Goal: Task Accomplishment & Management: Use online tool/utility

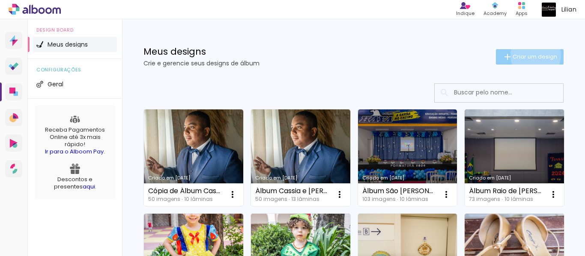
click at [527, 55] on span "Criar um design" at bounding box center [534, 57] width 45 height 6
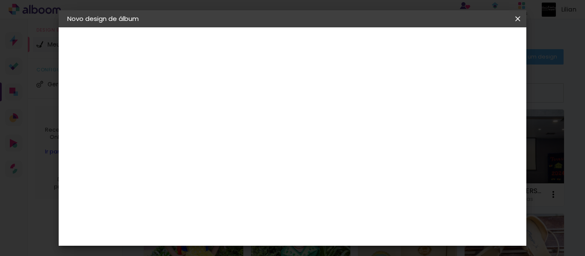
click at [207, 115] on input at bounding box center [207, 114] width 0 height 13
type input "K"
type input "Album [PERSON_NAME] e Rafa"
type paper-input "Album [PERSON_NAME] e Rafa"
click at [295, 50] on paper-button "Avançar" at bounding box center [274, 45] width 42 height 15
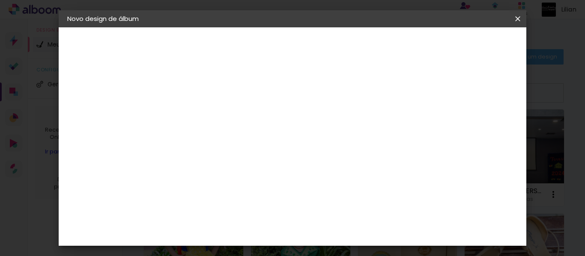
click at [261, 163] on input at bounding box center [229, 163] width 86 height 11
type input "go"
type paper-input "go"
click at [222, 197] on div "Go image" at bounding box center [211, 195] width 21 height 14
click at [0, 0] on slot "Avançar" at bounding box center [0, 0] width 0 height 0
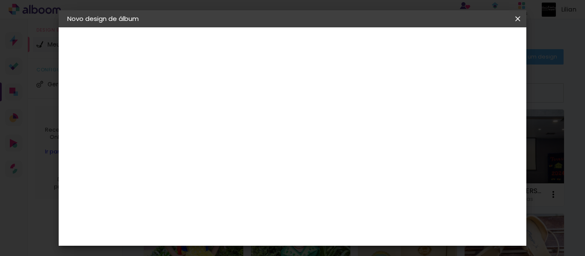
click at [241, 143] on input "text" at bounding box center [223, 149] width 33 height 13
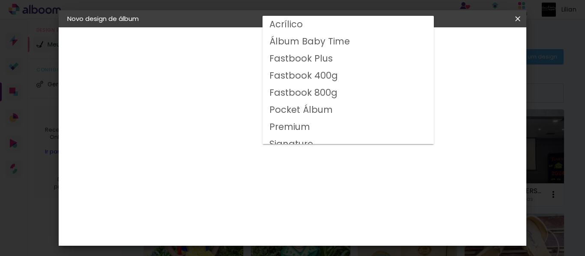
click at [0, 0] on slot "Premium" at bounding box center [0, 0] width 0 height 0
type input "Premium"
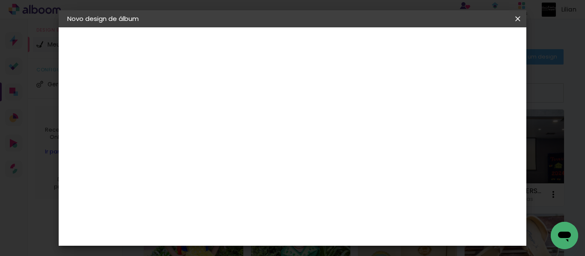
scroll to position [58, 0]
click at [265, 148] on span "30 × 20" at bounding box center [245, 154] width 40 height 28
click at [0, 0] on slot "Avançar" at bounding box center [0, 0] width 0 height 0
click at [372, 45] on span "Iniciar design" at bounding box center [360, 48] width 23 height 12
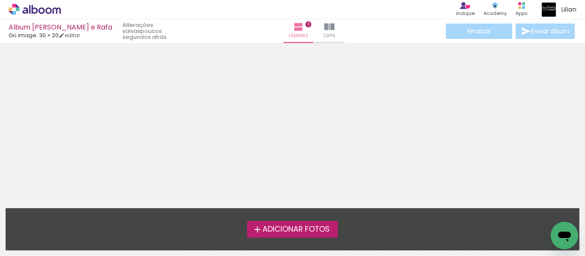
click at [293, 229] on span "Adicionar Fotos" at bounding box center [295, 230] width 67 height 8
click at [0, 0] on input "file" at bounding box center [0, 0] width 0 height 0
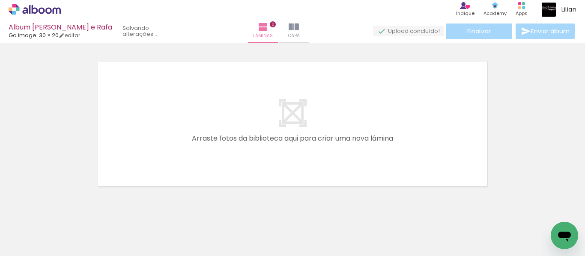
scroll to position [11, 0]
click at [74, 37] on link "editar" at bounding box center [69, 35] width 21 height 7
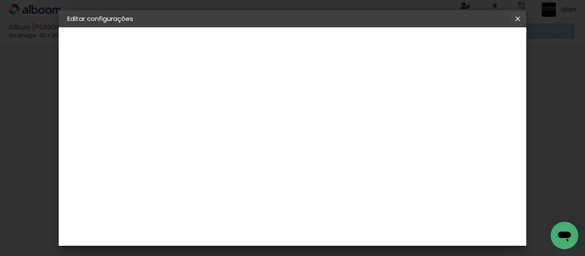
click at [518, 18] on iron-icon at bounding box center [517, 19] width 10 height 9
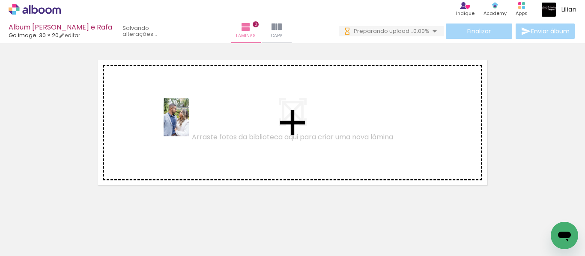
drag, startPoint x: 90, startPoint y: 230, endPoint x: 189, endPoint y: 124, distance: 145.4
click at [189, 124] on quentale-workspace at bounding box center [292, 128] width 585 height 256
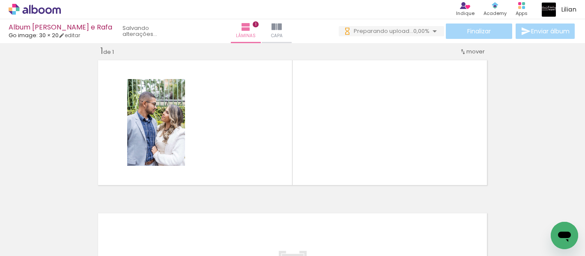
scroll to position [11, 0]
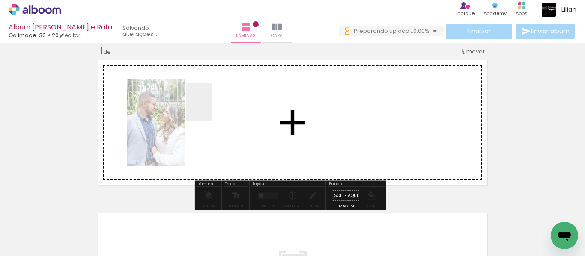
drag, startPoint x: 132, startPoint y: 239, endPoint x: 212, endPoint y: 109, distance: 152.4
click at [212, 109] on quentale-workspace at bounding box center [292, 128] width 585 height 256
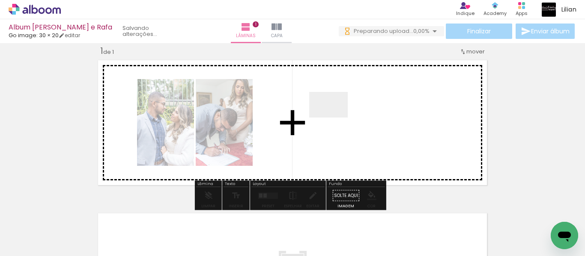
drag, startPoint x: 180, startPoint y: 227, endPoint x: 335, endPoint y: 118, distance: 189.6
click at [335, 118] on quentale-workspace at bounding box center [292, 128] width 585 height 256
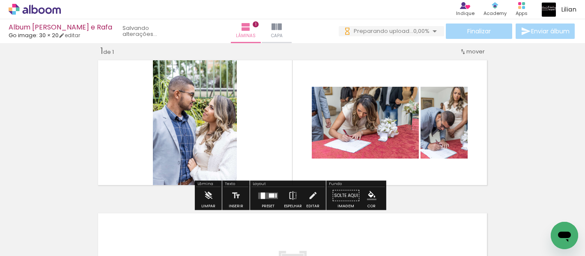
click at [45, 228] on iron-icon at bounding box center [43, 230] width 7 height 7
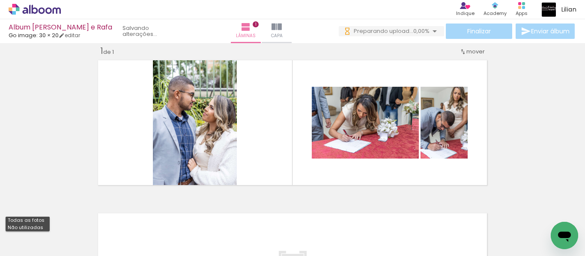
click at [42, 226] on paper-item "Não utilizadas" at bounding box center [28, 227] width 44 height 7
type input "Não utilizadas"
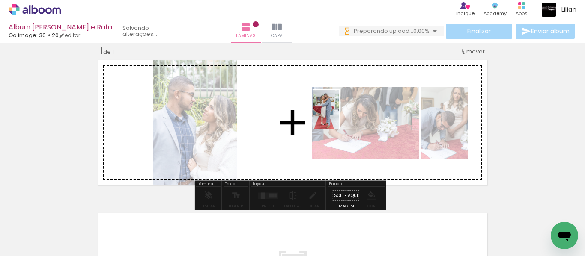
drag, startPoint x: 87, startPoint y: 236, endPoint x: 333, endPoint y: 122, distance: 270.5
click at [333, 122] on quentale-workspace at bounding box center [292, 128] width 585 height 256
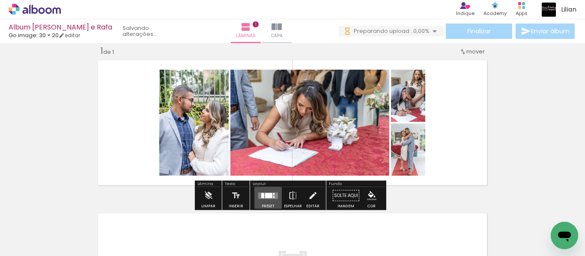
click at [268, 196] on div at bounding box center [268, 195] width 7 height 5
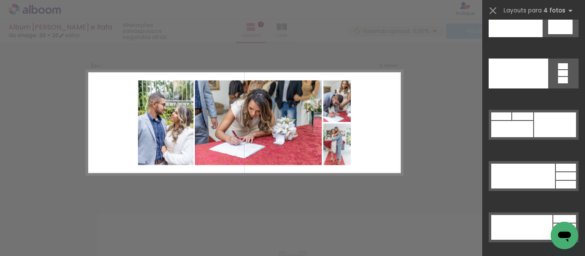
scroll to position [18512, 0]
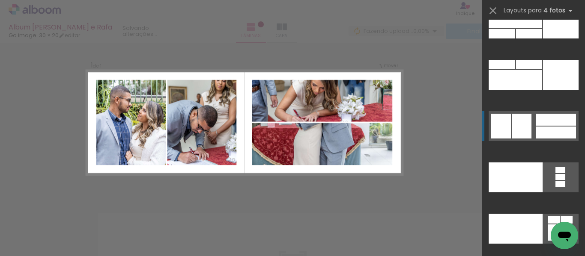
click at [553, 127] on div at bounding box center [556, 133] width 40 height 12
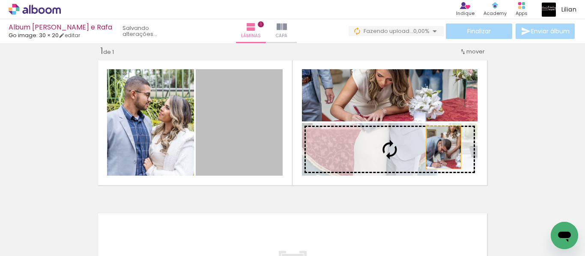
drag, startPoint x: 248, startPoint y: 152, endPoint x: 438, endPoint y: 149, distance: 189.7
click at [0, 0] on slot at bounding box center [0, 0] width 0 height 0
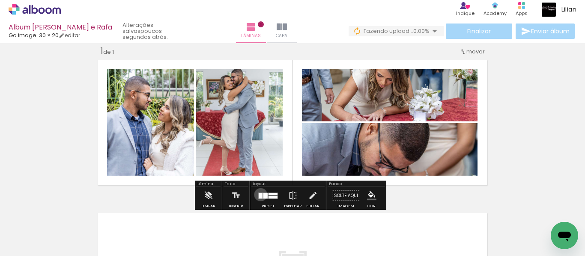
click at [259, 195] on div at bounding box center [261, 196] width 4 height 6
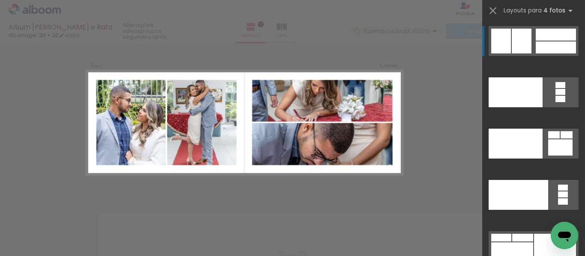
scroll to position [18391, 0]
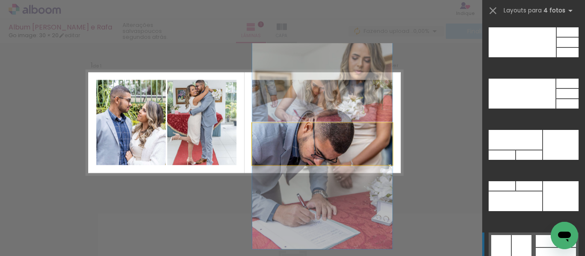
click at [343, 139] on div at bounding box center [322, 144] width 140 height 42
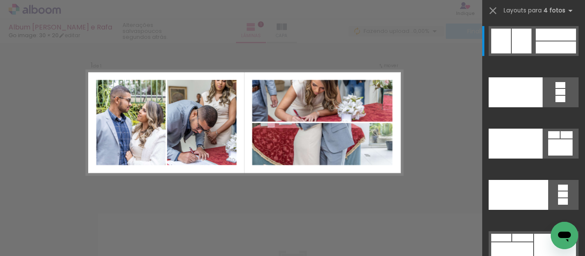
click at [339, 99] on quentale-photo at bounding box center [322, 101] width 140 height 42
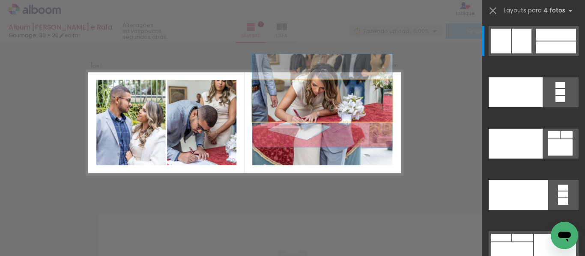
click at [339, 99] on quentale-photo at bounding box center [322, 101] width 140 height 42
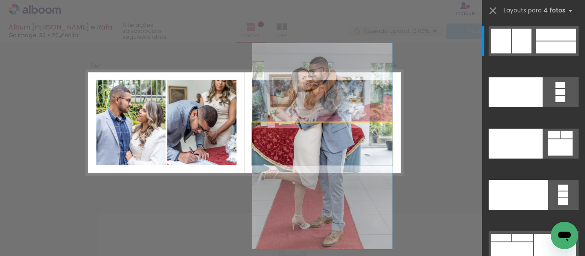
click at [339, 148] on quentale-photo at bounding box center [322, 144] width 140 height 42
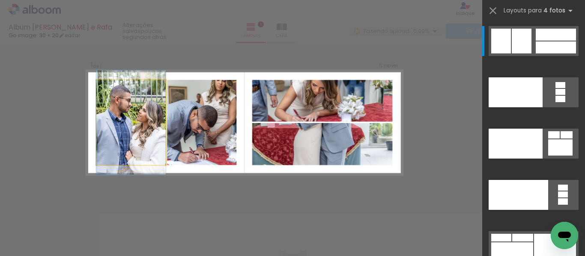
click at [130, 126] on quentale-photo at bounding box center [130, 122] width 69 height 85
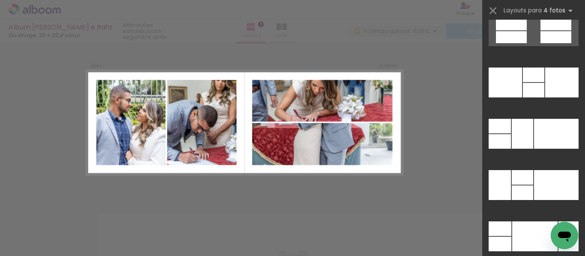
scroll to position [17065, 0]
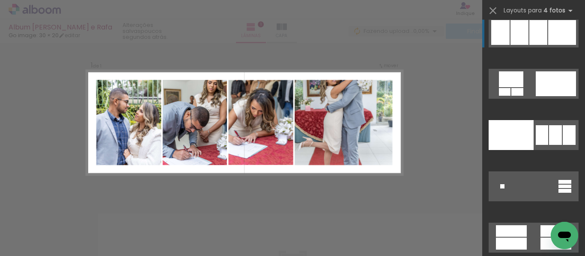
click at [560, 35] on div at bounding box center [562, 32] width 28 height 25
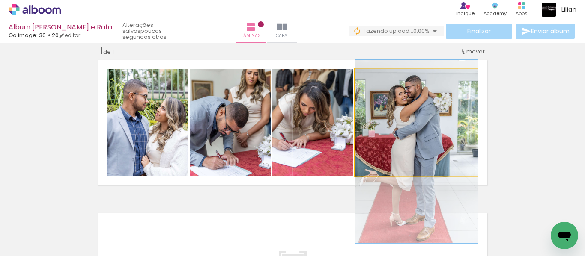
drag, startPoint x: 421, startPoint y: 113, endPoint x: 426, endPoint y: 141, distance: 27.8
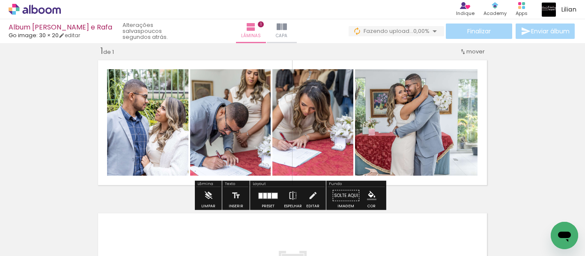
click at [268, 195] on div at bounding box center [269, 196] width 3 height 6
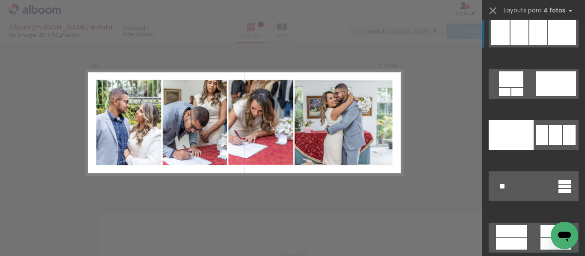
scroll to position [17056, 0]
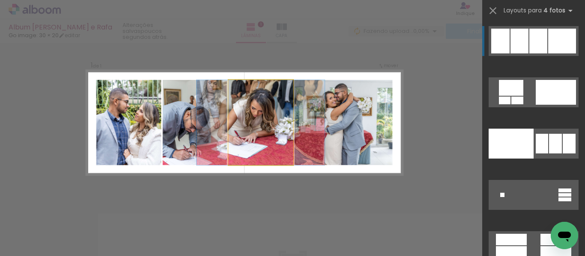
click at [264, 149] on quentale-photo at bounding box center [260, 122] width 65 height 85
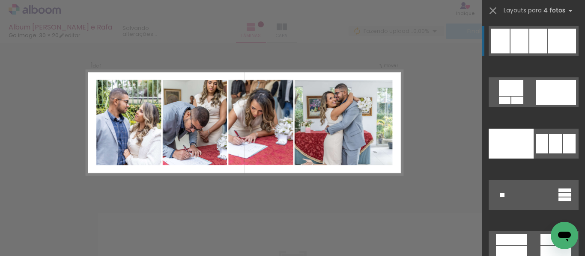
click at [414, 160] on div "Confirmar Cancelar" at bounding box center [292, 195] width 585 height 327
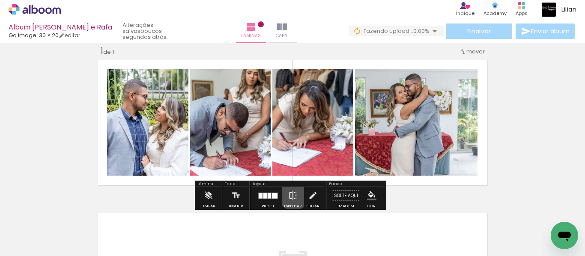
click at [292, 194] on iron-icon at bounding box center [292, 196] width 9 height 17
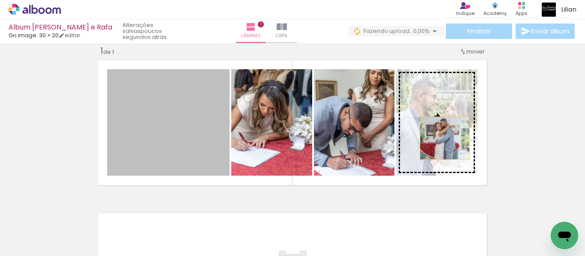
drag, startPoint x: 195, startPoint y: 138, endPoint x: 439, endPoint y: 137, distance: 243.6
click at [0, 0] on slot at bounding box center [0, 0] width 0 height 0
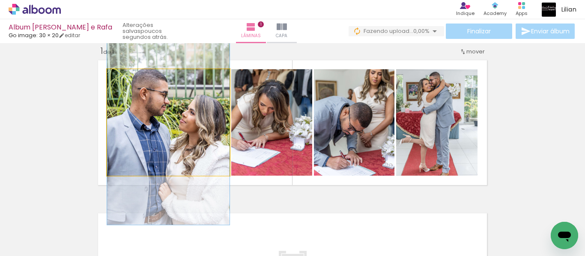
drag, startPoint x: 187, startPoint y: 138, endPoint x: 189, endPoint y: 149, distance: 10.9
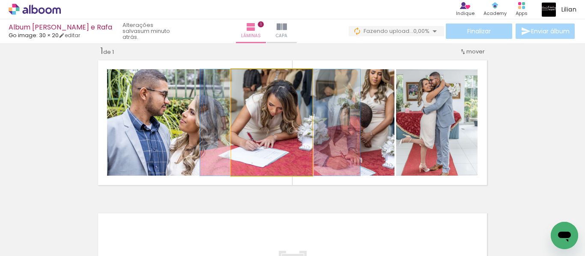
drag, startPoint x: 270, startPoint y: 140, endPoint x: 279, endPoint y: 143, distance: 9.4
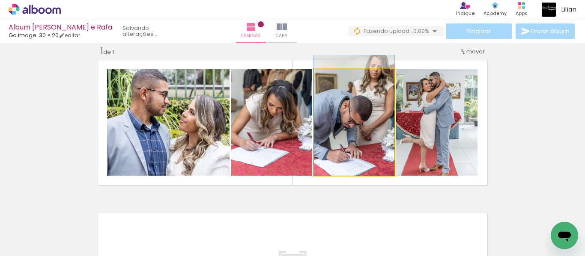
drag, startPoint x: 365, startPoint y: 134, endPoint x: 380, endPoint y: 125, distance: 17.5
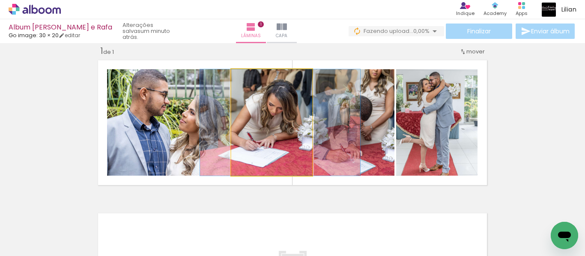
drag, startPoint x: 245, startPoint y: 137, endPoint x: 245, endPoint y: 150, distance: 13.3
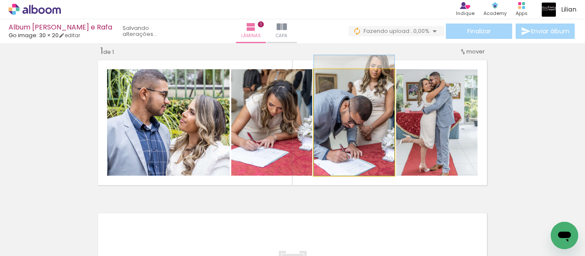
click at [365, 152] on quentale-photo at bounding box center [354, 122] width 80 height 107
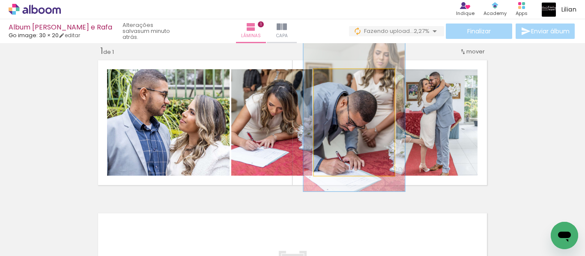
drag, startPoint x: 332, startPoint y: 77, endPoint x: 340, endPoint y: 77, distance: 7.8
click at [340, 77] on div at bounding box center [342, 78] width 8 height 8
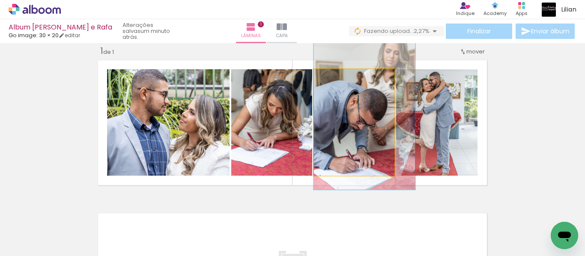
drag, startPoint x: 342, startPoint y: 133, endPoint x: 357, endPoint y: 131, distance: 15.6
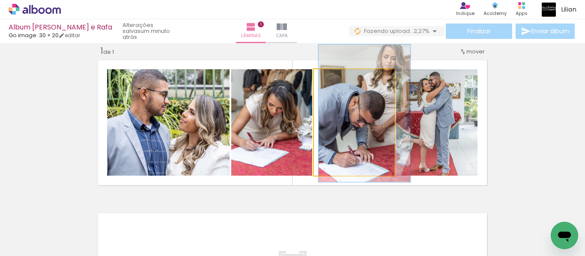
type paper-slider "114"
click at [337, 79] on div at bounding box center [339, 78] width 8 height 8
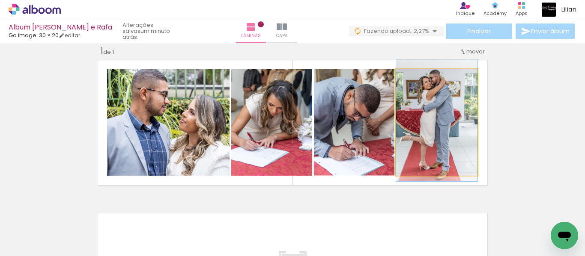
drag, startPoint x: 432, startPoint y: 128, endPoint x: 437, endPoint y: 125, distance: 5.2
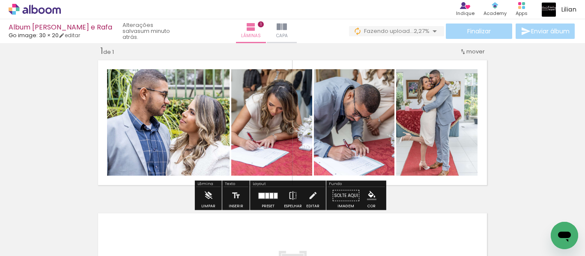
click at [560, 140] on div "Inserir lâmina 1 de 1" at bounding box center [292, 188] width 585 height 307
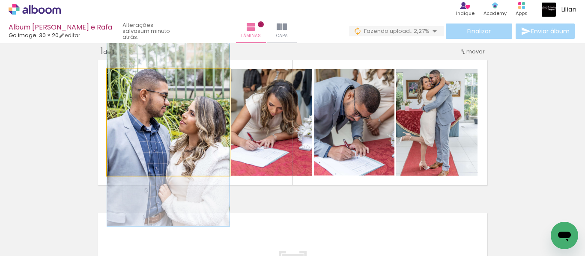
drag, startPoint x: 194, startPoint y: 139, endPoint x: 199, endPoint y: 140, distance: 5.7
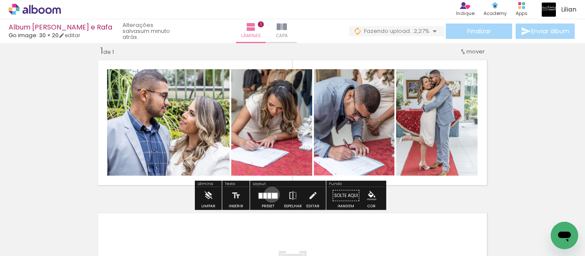
click at [272, 195] on div at bounding box center [275, 196] width 6 height 6
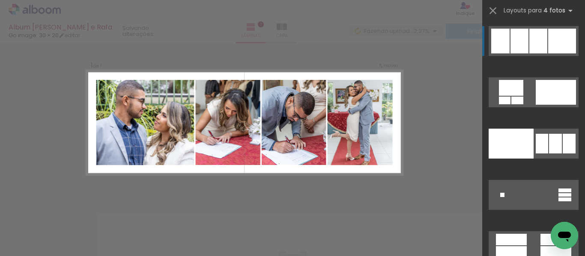
scroll to position [16850, 0]
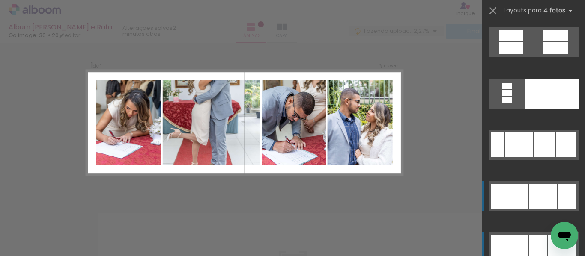
click at [539, 202] on div at bounding box center [542, 196] width 27 height 25
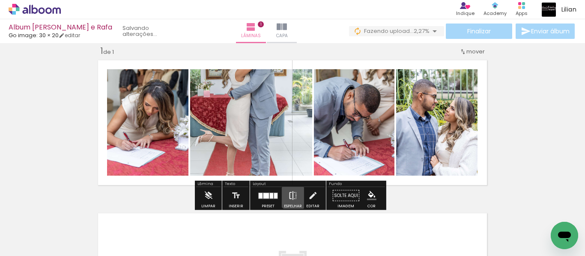
click at [292, 195] on iron-icon at bounding box center [292, 196] width 9 height 17
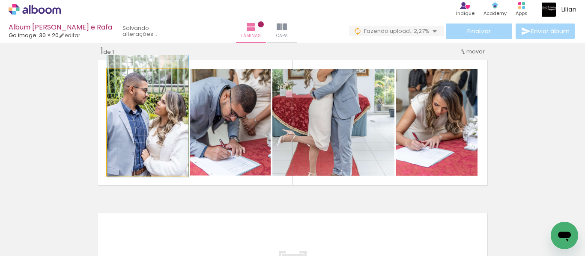
drag, startPoint x: 141, startPoint y: 135, endPoint x: 142, endPoint y: 128, distance: 6.5
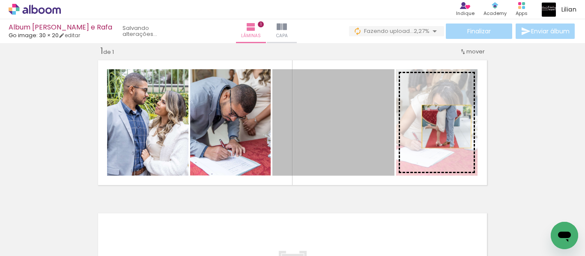
drag, startPoint x: 343, startPoint y: 132, endPoint x: 443, endPoint y: 127, distance: 99.5
click at [0, 0] on slot at bounding box center [0, 0] width 0 height 0
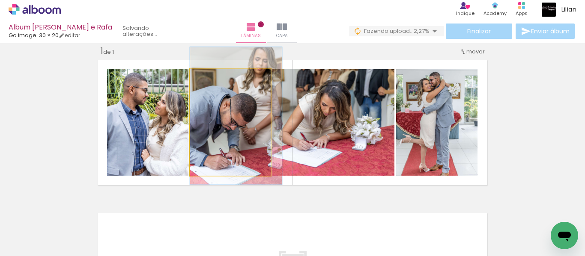
drag, startPoint x: 227, startPoint y: 148, endPoint x: 230, endPoint y: 156, distance: 9.1
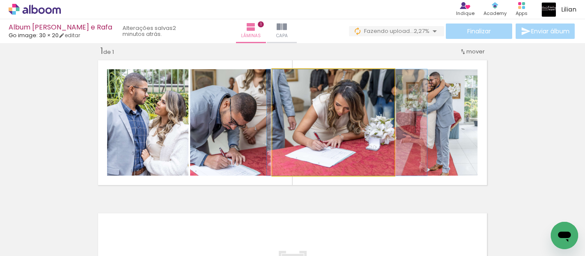
drag, startPoint x: 360, startPoint y: 146, endPoint x: 374, endPoint y: 153, distance: 15.1
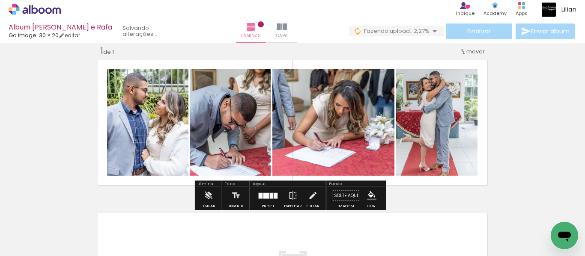
click at [522, 149] on div "Inserir lâmina 1 de 1" at bounding box center [292, 188] width 585 height 307
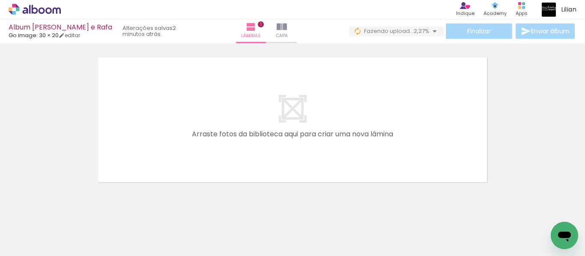
scroll to position [171, 0]
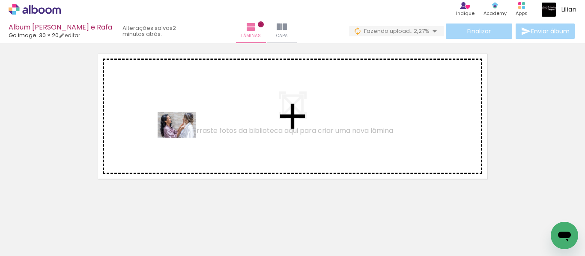
drag, startPoint x: 92, startPoint y: 227, endPoint x: 181, endPoint y: 135, distance: 128.1
click at [181, 135] on quentale-workspace at bounding box center [292, 128] width 585 height 256
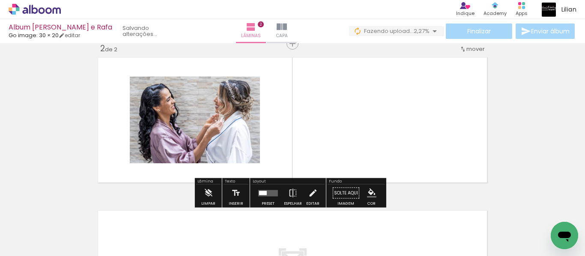
scroll to position [164, 0]
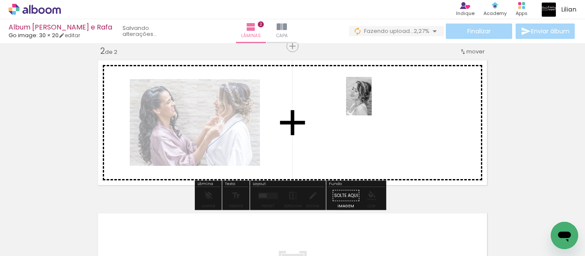
drag, startPoint x: 86, startPoint y: 235, endPoint x: 334, endPoint y: 131, distance: 268.8
click at [334, 131] on quentale-workspace at bounding box center [292, 128] width 585 height 256
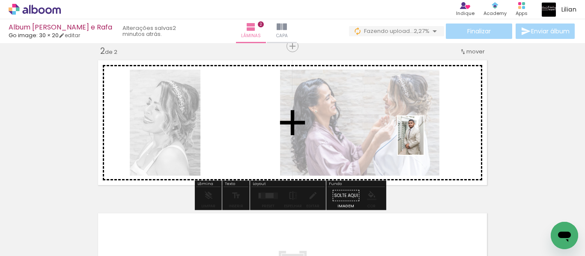
drag, startPoint x: 83, startPoint y: 229, endPoint x: 423, endPoint y: 142, distance: 351.7
click at [423, 142] on quentale-workspace at bounding box center [292, 128] width 585 height 256
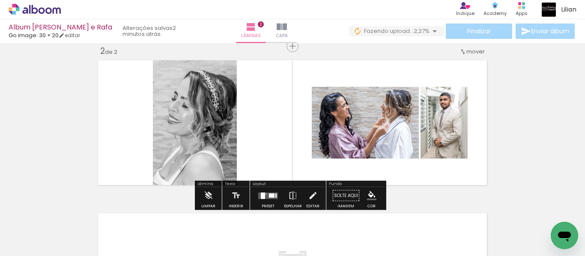
click at [264, 194] on quentale-layouter at bounding box center [268, 196] width 20 height 6
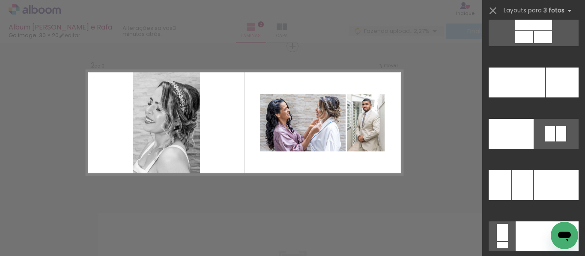
scroll to position [9102, 0]
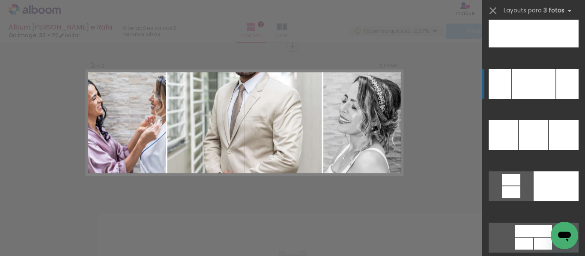
click at [556, 77] on div at bounding box center [567, 84] width 22 height 30
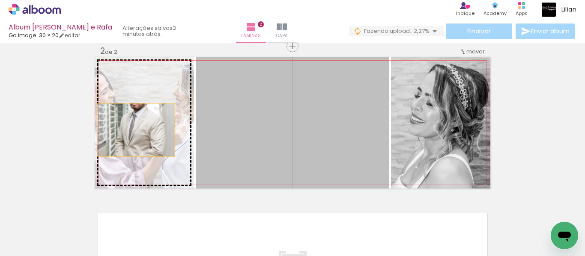
drag, startPoint x: 326, startPoint y: 127, endPoint x: 130, endPoint y: 131, distance: 196.1
click at [0, 0] on slot at bounding box center [0, 0] width 0 height 0
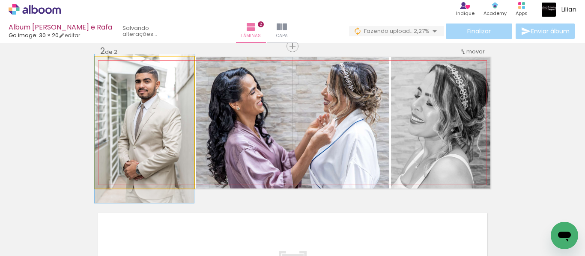
drag, startPoint x: 147, startPoint y: 126, endPoint x: 147, endPoint y: 133, distance: 6.4
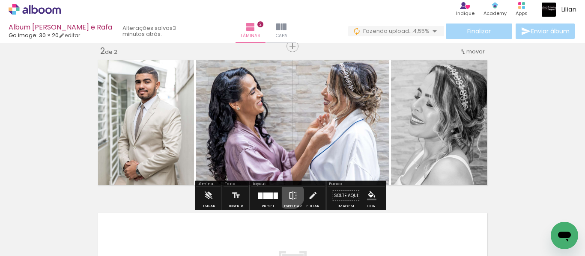
click at [288, 195] on iron-icon at bounding box center [292, 196] width 9 height 17
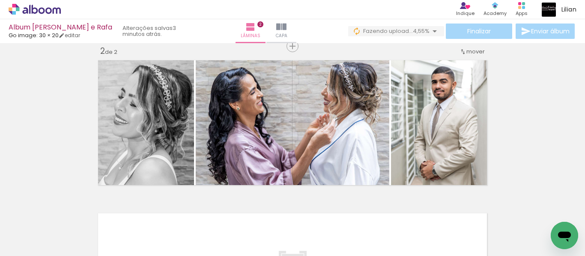
click at [567, 111] on div "Inserir lâmina 1 de 2 Inserir lâmina 2 de 2" at bounding box center [292, 112] width 585 height 460
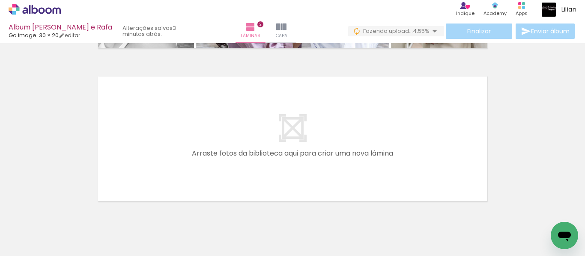
scroll to position [319, 0]
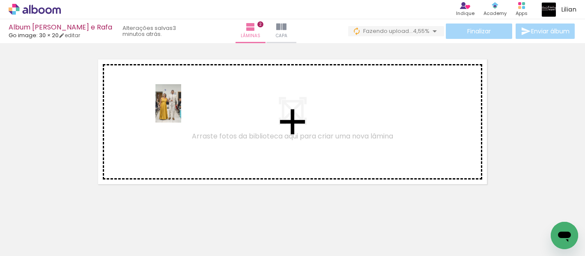
drag, startPoint x: 86, startPoint y: 228, endPoint x: 180, endPoint y: 110, distance: 151.0
click at [180, 110] on quentale-workspace at bounding box center [292, 128] width 585 height 256
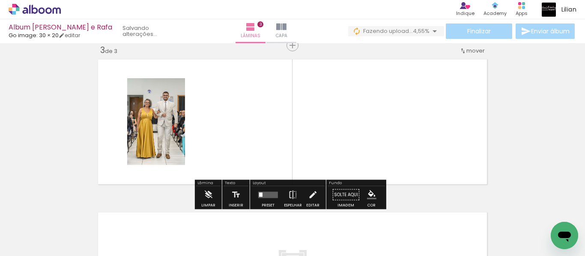
scroll to position [318, 0]
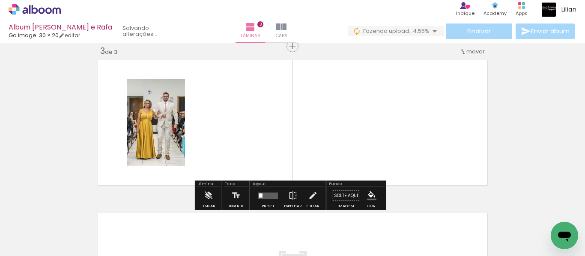
click at [90, 229] on div at bounding box center [85, 227] width 28 height 42
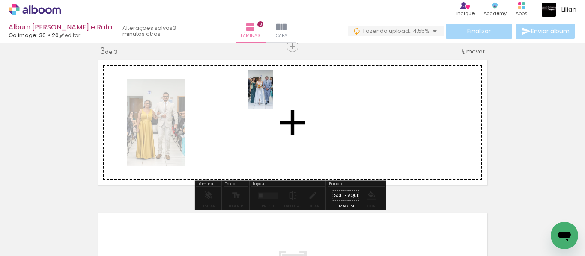
drag, startPoint x: 83, startPoint y: 235, endPoint x: 254, endPoint y: 123, distance: 203.8
click at [254, 123] on quentale-workspace at bounding box center [292, 128] width 585 height 256
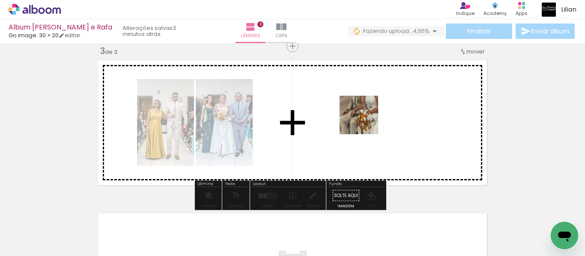
drag, startPoint x: 89, startPoint y: 238, endPoint x: 339, endPoint y: 135, distance: 271.0
click at [339, 135] on quentale-workspace at bounding box center [292, 128] width 585 height 256
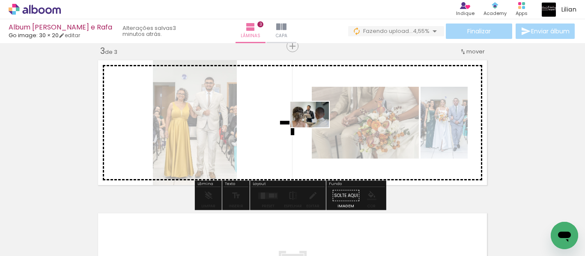
drag, startPoint x: 85, startPoint y: 237, endPoint x: 316, endPoint y: 128, distance: 255.8
click at [316, 128] on quentale-workspace at bounding box center [292, 128] width 585 height 256
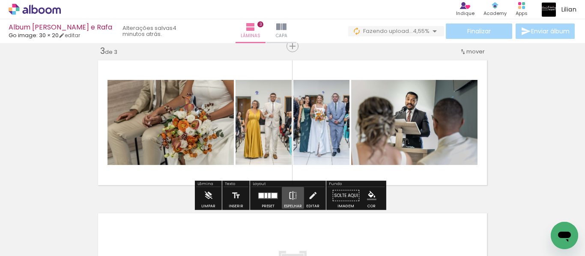
click at [293, 195] on iron-icon at bounding box center [292, 196] width 9 height 17
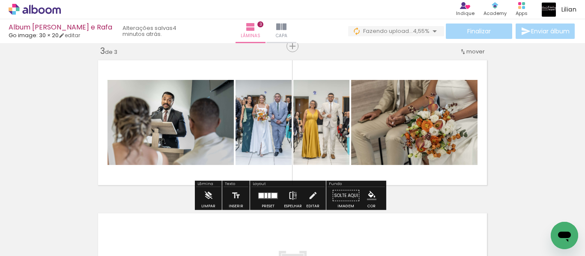
click at [293, 195] on iron-icon at bounding box center [292, 196] width 9 height 17
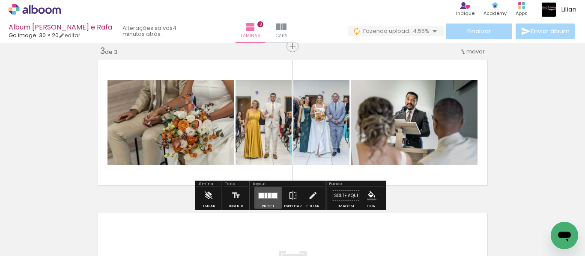
click at [265, 192] on div at bounding box center [267, 196] width 23 height 17
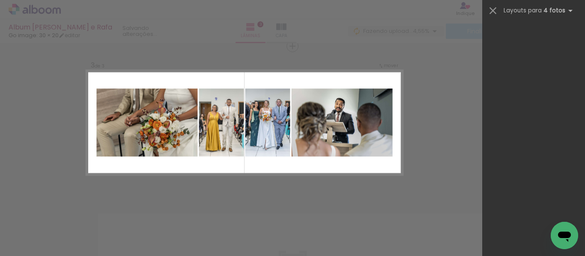
scroll to position [18926, 0]
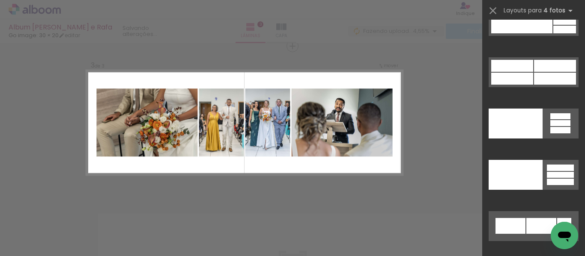
click at [91, 226] on div at bounding box center [86, 228] width 42 height 28
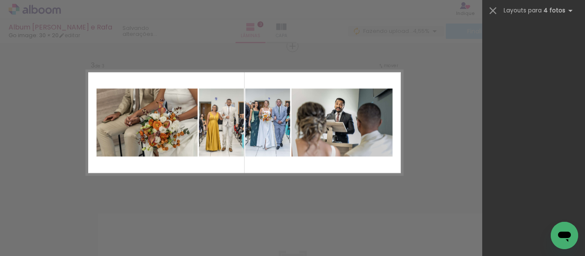
scroll to position [0, 0]
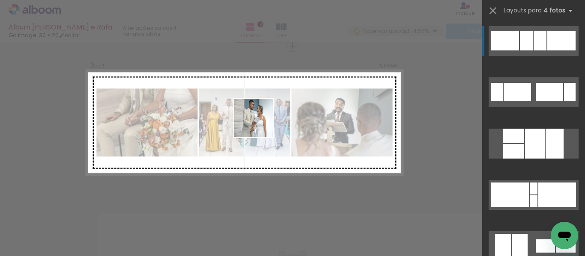
drag, startPoint x: 91, startPoint y: 226, endPoint x: 268, endPoint y: 130, distance: 202.1
click at [268, 130] on quentale-workspace at bounding box center [292, 128] width 585 height 256
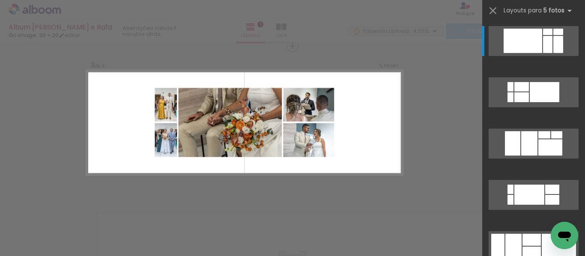
click at [458, 145] on div "Confirmar Cancelar" at bounding box center [292, 43] width 585 height 634
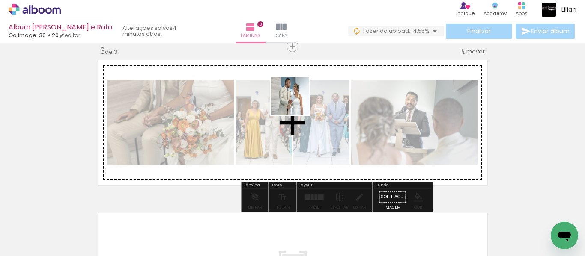
drag, startPoint x: 98, startPoint y: 224, endPoint x: 294, endPoint y: 116, distance: 223.4
click at [294, 116] on quentale-workspace at bounding box center [292, 128] width 585 height 256
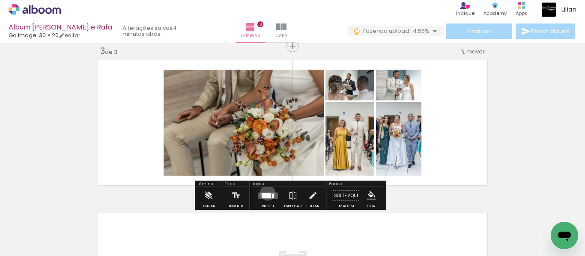
click at [265, 193] on div at bounding box center [266, 195] width 9 height 5
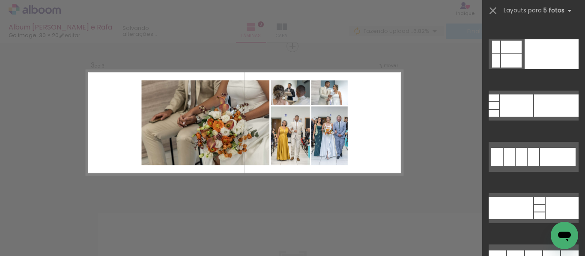
scroll to position [18121, 0]
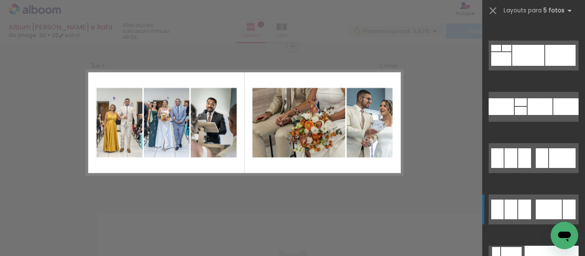
click at [548, 211] on div at bounding box center [549, 210] width 26 height 20
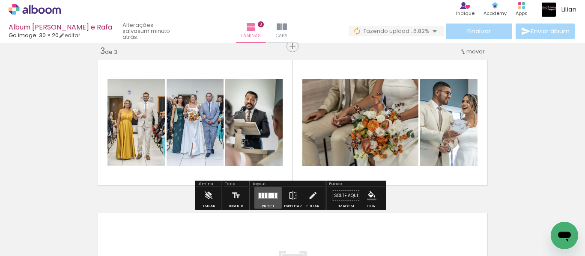
click at [262, 197] on div at bounding box center [263, 195] width 3 height 5
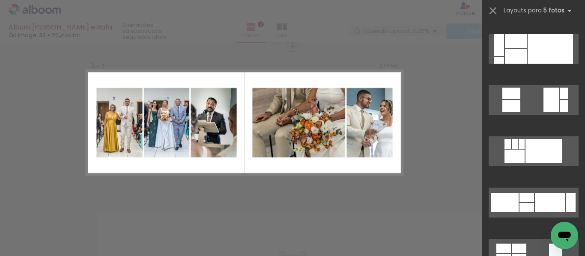
scroll to position [8571, 0]
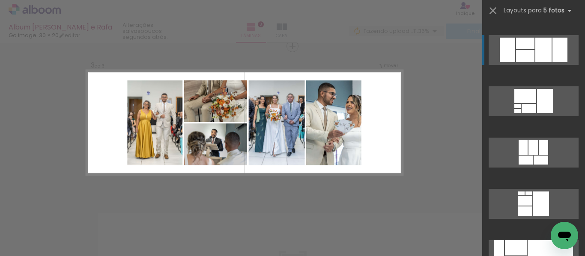
click at [552, 47] on div at bounding box center [559, 50] width 15 height 24
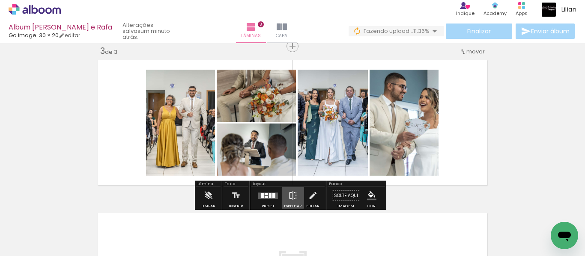
click at [289, 197] on iron-icon at bounding box center [292, 196] width 9 height 17
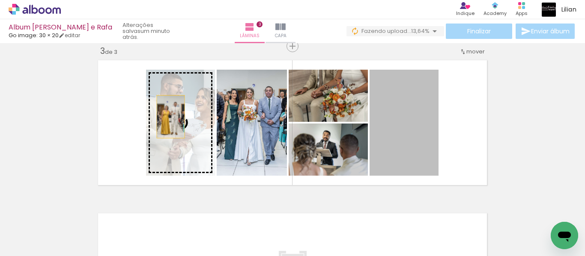
drag, startPoint x: 407, startPoint y: 146, endPoint x: 177, endPoint y: 121, distance: 231.2
click at [0, 0] on slot at bounding box center [0, 0] width 0 height 0
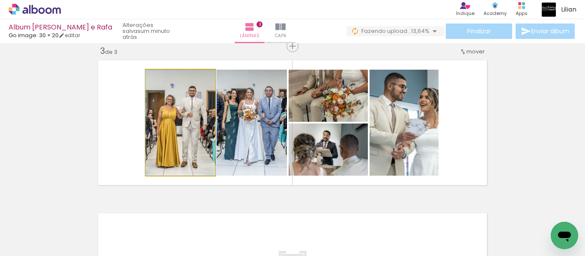
click at [177, 121] on quentale-photo at bounding box center [180, 123] width 69 height 106
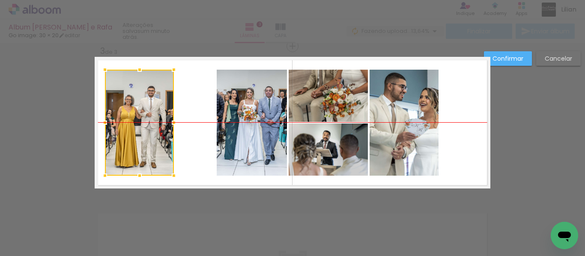
drag, startPoint x: 177, startPoint y: 121, endPoint x: 136, endPoint y: 120, distance: 41.1
click at [136, 120] on div at bounding box center [139, 123] width 69 height 106
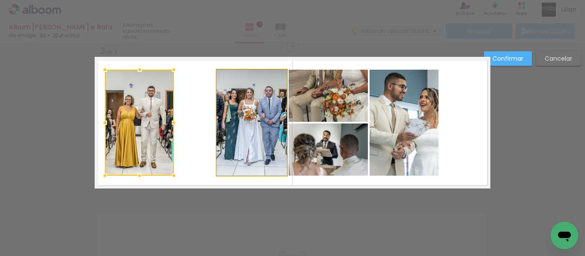
click at [245, 135] on quentale-photo at bounding box center [252, 123] width 70 height 106
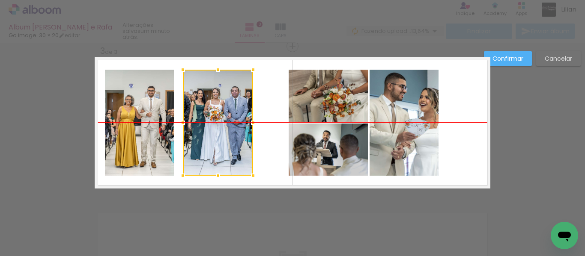
drag, startPoint x: 245, startPoint y: 135, endPoint x: 211, endPoint y: 134, distance: 33.8
click at [211, 134] on div at bounding box center [218, 123] width 70 height 106
click at [346, 99] on quentale-photo at bounding box center [328, 96] width 79 height 52
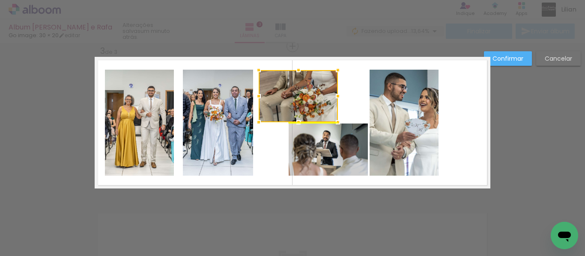
drag, startPoint x: 337, startPoint y: 104, endPoint x: 307, endPoint y: 100, distance: 30.2
click at [307, 100] on div at bounding box center [298, 96] width 79 height 52
click at [340, 161] on quentale-photo at bounding box center [328, 150] width 79 height 52
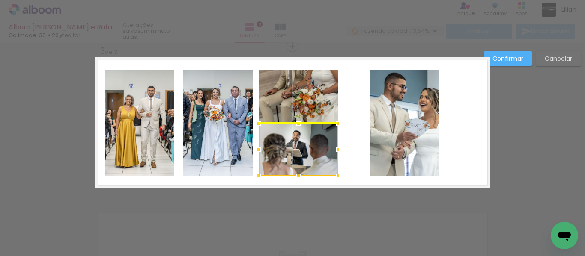
drag, startPoint x: 340, startPoint y: 161, endPoint x: 312, endPoint y: 158, distance: 28.4
click at [312, 158] on div at bounding box center [298, 150] width 79 height 52
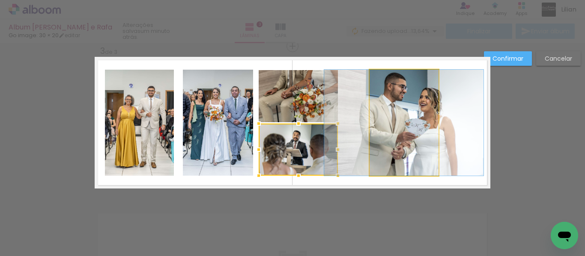
click at [424, 130] on quentale-photo at bounding box center [403, 123] width 69 height 106
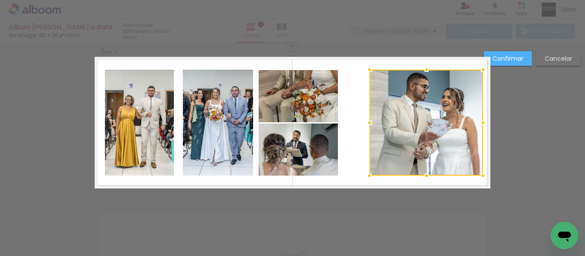
drag, startPoint x: 437, startPoint y: 122, endPoint x: 479, endPoint y: 122, distance: 42.8
click at [479, 122] on div at bounding box center [482, 122] width 17 height 17
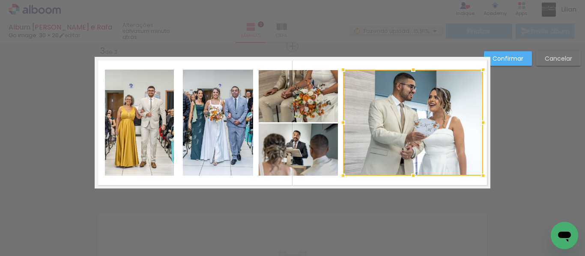
drag, startPoint x: 367, startPoint y: 124, endPoint x: 340, endPoint y: 124, distance: 26.5
click at [340, 124] on div at bounding box center [342, 122] width 17 height 17
click at [217, 134] on quentale-photo at bounding box center [218, 123] width 70 height 106
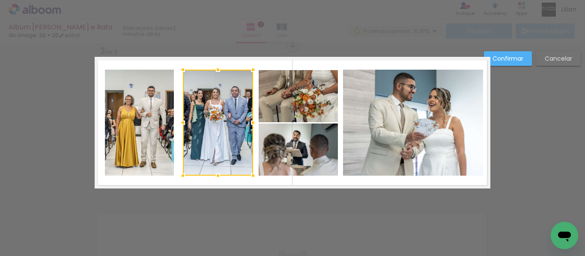
click at [217, 134] on div at bounding box center [218, 123] width 70 height 106
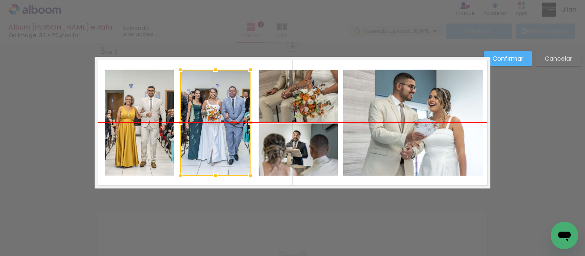
click at [214, 132] on div at bounding box center [215, 123] width 70 height 106
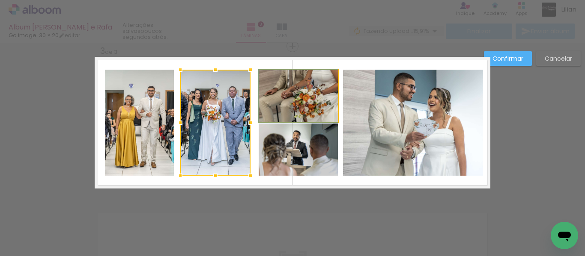
click at [289, 107] on quentale-photo at bounding box center [298, 96] width 79 height 52
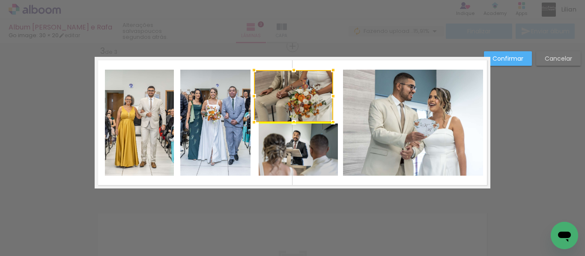
drag, startPoint x: 301, startPoint y: 104, endPoint x: 296, endPoint y: 104, distance: 4.7
click at [296, 104] on div at bounding box center [293, 96] width 79 height 52
click at [309, 154] on quentale-photo at bounding box center [298, 150] width 79 height 52
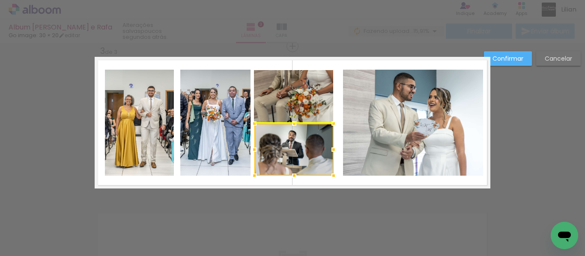
click at [305, 154] on div at bounding box center [293, 150] width 79 height 52
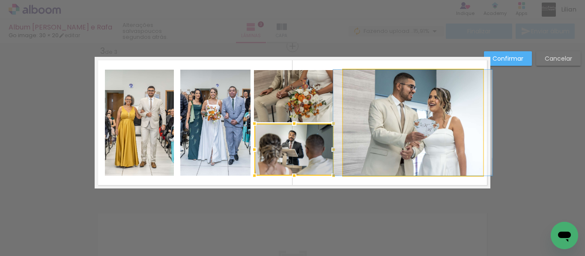
click at [369, 153] on quentale-photo at bounding box center [413, 123] width 140 height 106
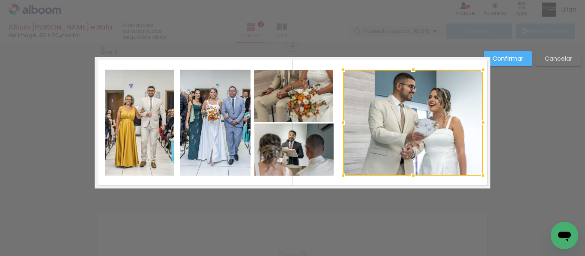
click at [223, 155] on quentale-photo at bounding box center [215, 123] width 70 height 106
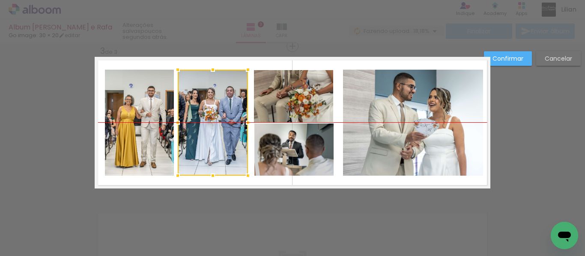
click at [216, 147] on div at bounding box center [213, 123] width 70 height 106
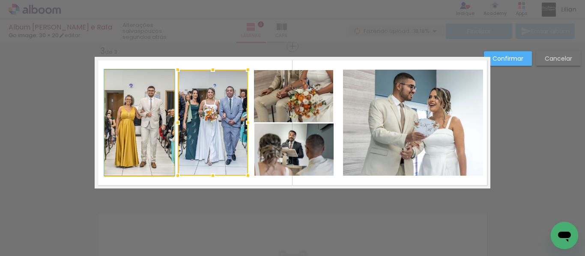
click at [155, 145] on quentale-photo at bounding box center [139, 123] width 69 height 106
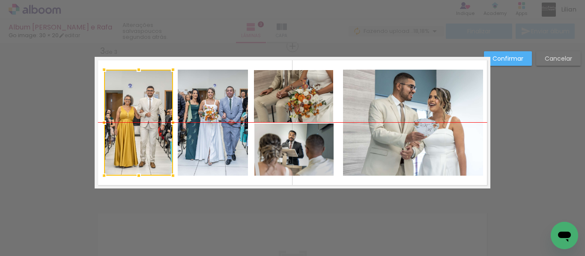
click at [155, 145] on div at bounding box center [138, 123] width 69 height 106
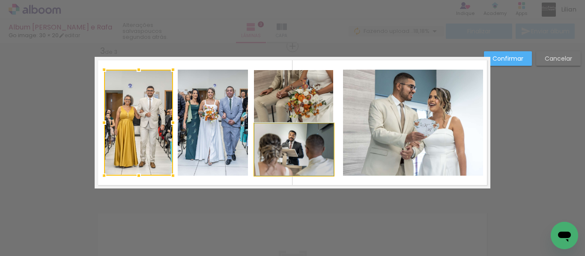
click at [307, 154] on quentale-photo at bounding box center [293, 150] width 79 height 52
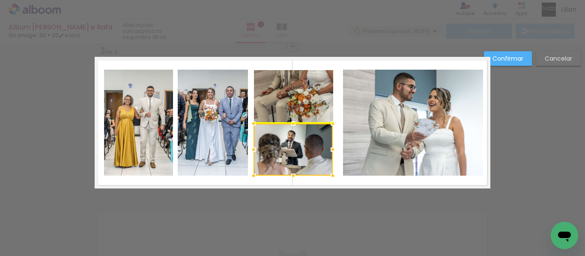
click at [303, 150] on div at bounding box center [292, 150] width 79 height 52
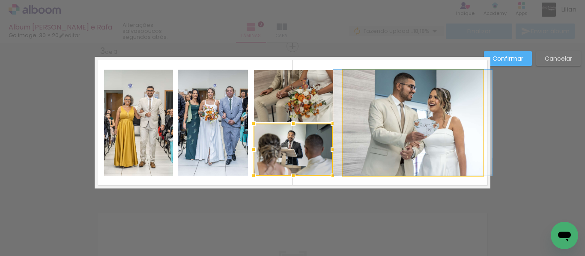
click at [387, 134] on quentale-photo at bounding box center [413, 123] width 140 height 106
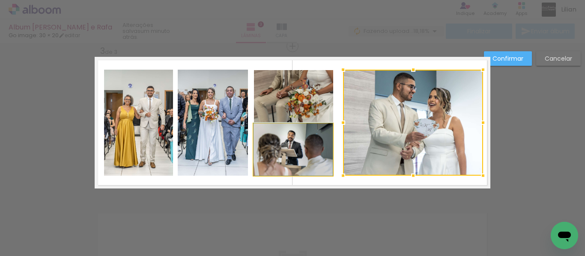
click at [282, 161] on quentale-photo at bounding box center [292, 150] width 79 height 52
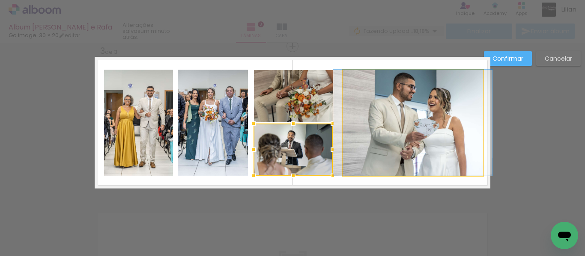
click at [397, 114] on quentale-photo at bounding box center [413, 123] width 140 height 106
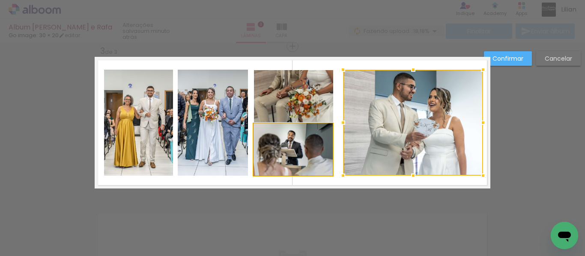
click at [310, 149] on quentale-photo at bounding box center [292, 150] width 79 height 52
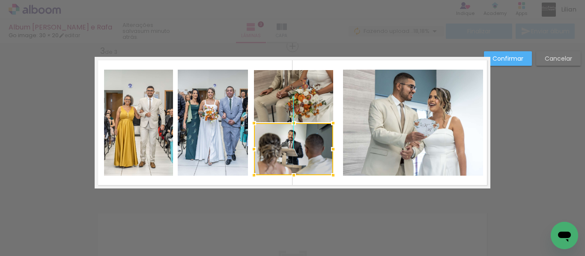
click at [310, 149] on div at bounding box center [293, 149] width 79 height 52
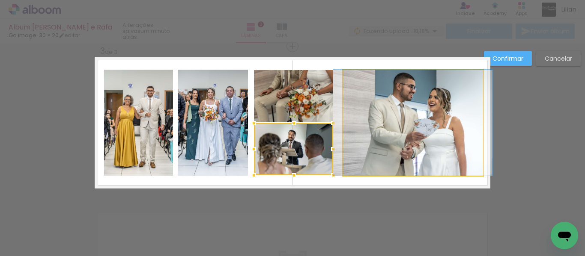
click at [407, 148] on quentale-photo at bounding box center [413, 123] width 140 height 106
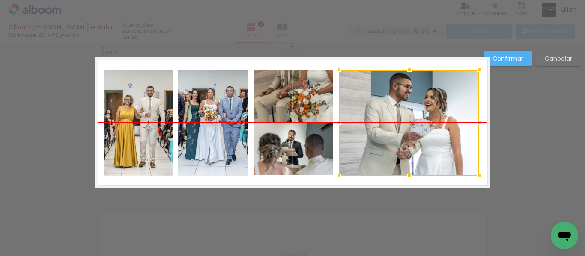
click at [404, 147] on div at bounding box center [409, 123] width 140 height 106
click at [523, 147] on div "Confirmar Cancelar" at bounding box center [292, 43] width 585 height 634
click at [508, 124] on div "Confirmar Cancelar" at bounding box center [292, 43] width 585 height 634
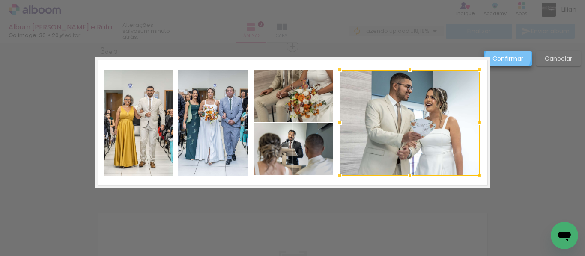
click at [0, 0] on slot "Confirmar" at bounding box center [0, 0] width 0 height 0
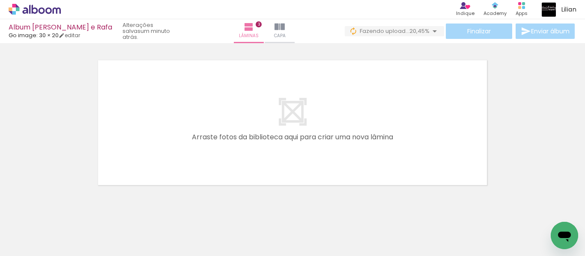
scroll to position [487, 0]
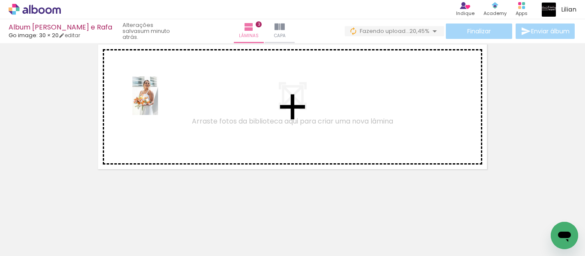
drag, startPoint x: 88, startPoint y: 235, endPoint x: 154, endPoint y: 111, distance: 140.2
click at [154, 111] on quentale-workspace at bounding box center [292, 128] width 585 height 256
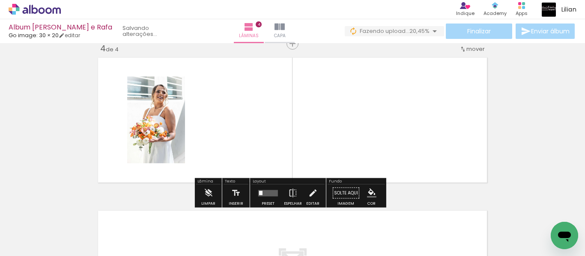
scroll to position [471, 0]
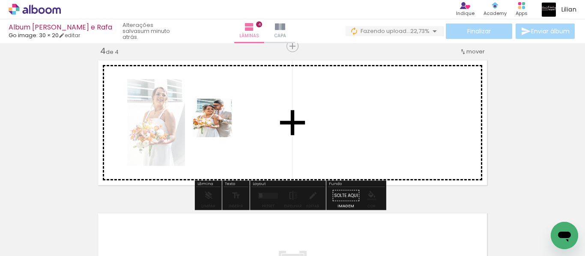
drag, startPoint x: 82, startPoint y: 228, endPoint x: 219, endPoint y: 126, distance: 170.5
click at [219, 126] on quentale-workspace at bounding box center [292, 128] width 585 height 256
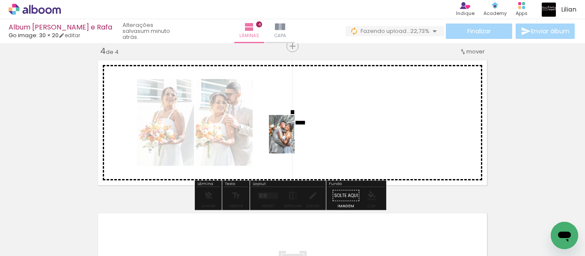
drag, startPoint x: 88, startPoint y: 240, endPoint x: 303, endPoint y: 138, distance: 237.5
click at [303, 138] on quentale-workspace at bounding box center [292, 128] width 585 height 256
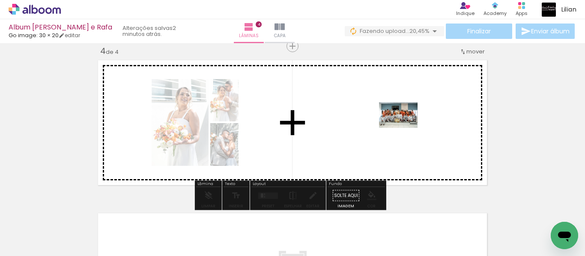
drag, startPoint x: 84, startPoint y: 232, endPoint x: 404, endPoint y: 132, distance: 335.1
click at [404, 132] on quentale-workspace at bounding box center [292, 128] width 585 height 256
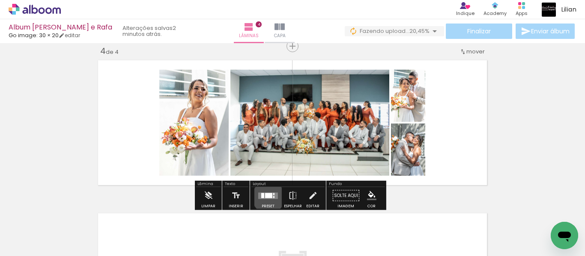
click at [266, 197] on div at bounding box center [268, 195] width 7 height 5
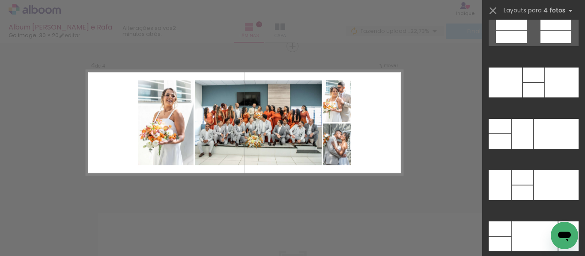
scroll to position [17065, 0]
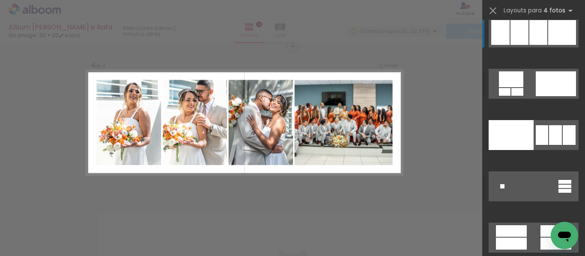
click at [552, 33] on div at bounding box center [562, 32] width 28 height 25
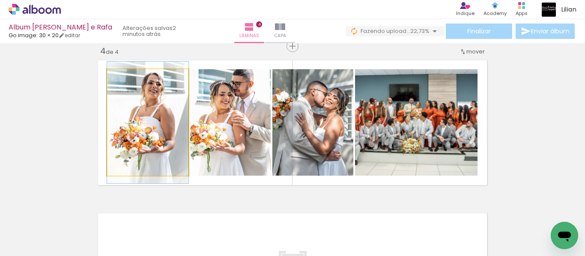
click at [136, 140] on quentale-photo at bounding box center [147, 122] width 81 height 107
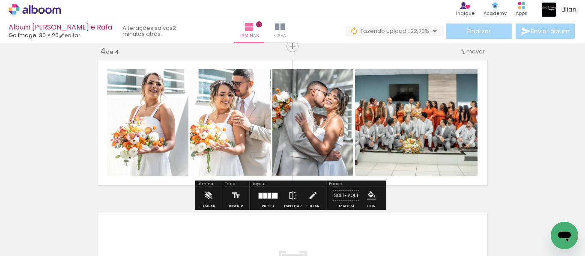
click at [136, 140] on quentale-photo at bounding box center [147, 122] width 81 height 107
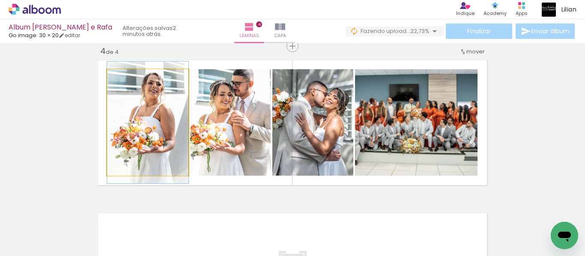
click at [136, 140] on quentale-photo at bounding box center [147, 122] width 81 height 107
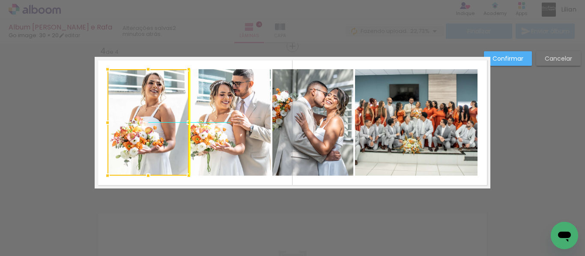
drag, startPoint x: 136, startPoint y: 140, endPoint x: 130, endPoint y: 137, distance: 7.1
click at [130, 137] on div at bounding box center [147, 122] width 81 height 107
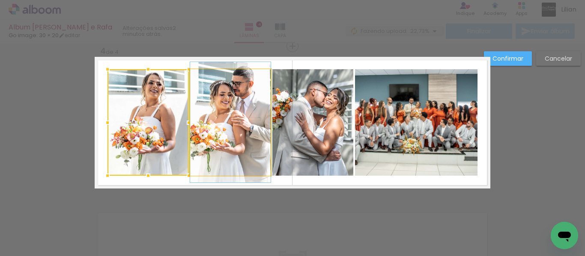
click at [258, 140] on quentale-photo at bounding box center [230, 122] width 80 height 107
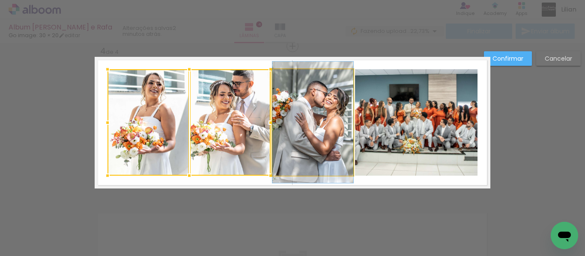
click at [319, 143] on quentale-photo at bounding box center [312, 122] width 81 height 107
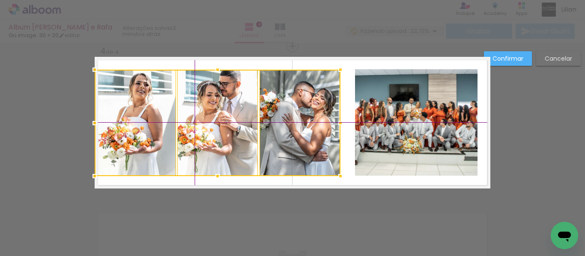
drag, startPoint x: 145, startPoint y: 133, endPoint x: 130, endPoint y: 127, distance: 16.1
click at [130, 127] on div at bounding box center [218, 123] width 246 height 107
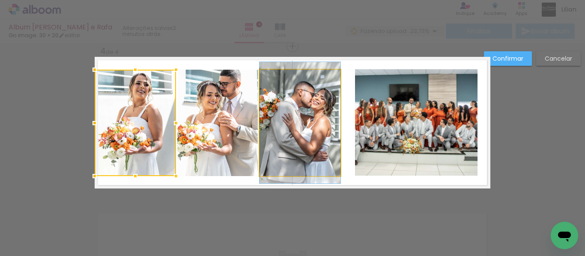
click at [274, 135] on quentale-photo at bounding box center [299, 123] width 81 height 107
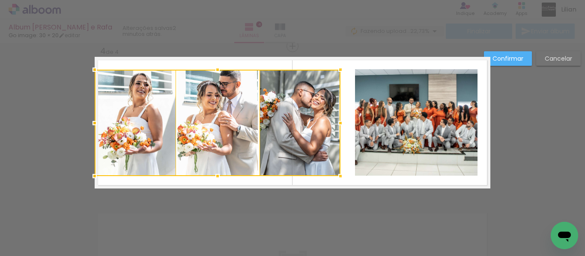
click at [230, 130] on div at bounding box center [218, 123] width 246 height 107
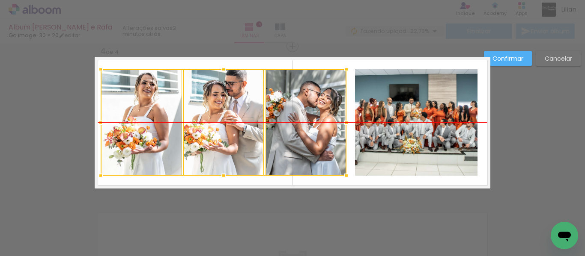
drag, startPoint x: 296, startPoint y: 135, endPoint x: 302, endPoint y: 133, distance: 6.2
click at [302, 133] on div at bounding box center [224, 122] width 246 height 107
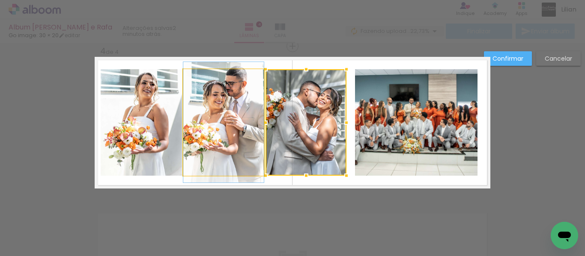
click at [211, 137] on quentale-photo at bounding box center [223, 122] width 80 height 107
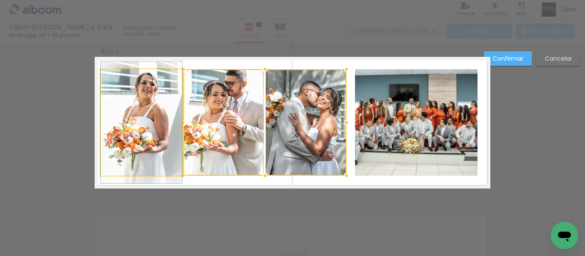
click at [154, 136] on quentale-photo at bounding box center [141, 122] width 81 height 107
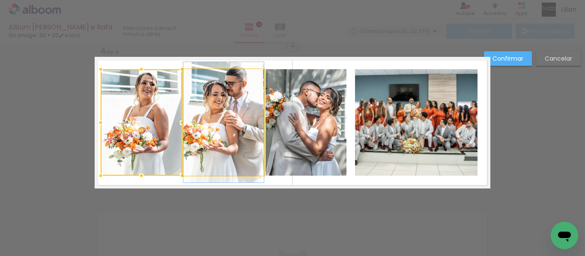
click at [227, 145] on quentale-photo at bounding box center [223, 122] width 80 height 107
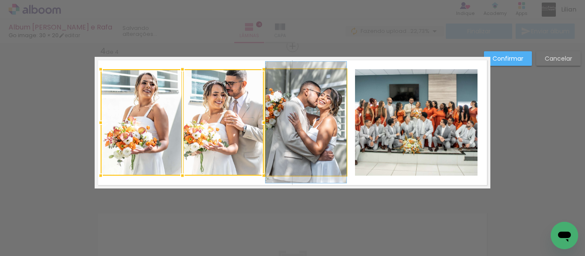
click at [292, 152] on quentale-photo at bounding box center [305, 122] width 81 height 107
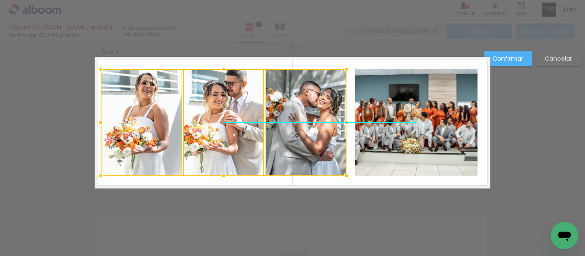
click at [292, 152] on div at bounding box center [224, 122] width 246 height 107
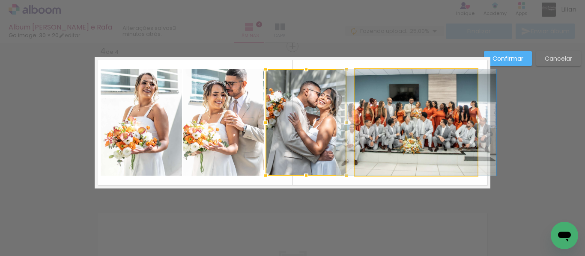
click at [403, 148] on quentale-photo at bounding box center [416, 122] width 122 height 107
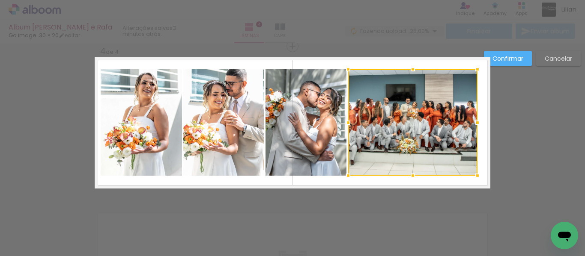
drag, startPoint x: 354, startPoint y: 122, endPoint x: 347, endPoint y: 121, distance: 7.0
click at [347, 121] on div at bounding box center [347, 122] width 17 height 17
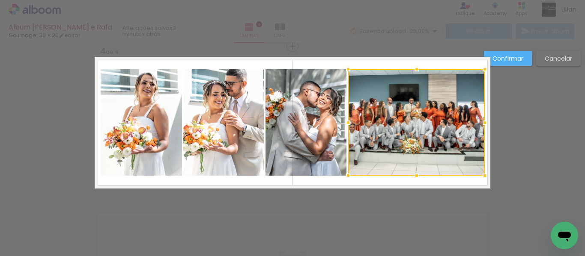
drag, startPoint x: 474, startPoint y: 123, endPoint x: 482, endPoint y: 123, distance: 7.3
click at [482, 123] on div at bounding box center [484, 122] width 17 height 17
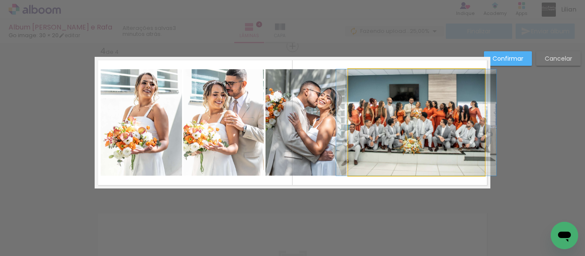
click at [404, 142] on quentale-photo at bounding box center [416, 122] width 137 height 107
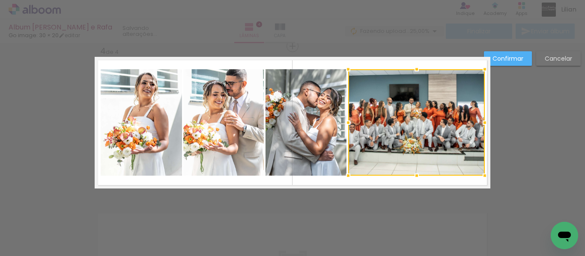
click at [404, 142] on div at bounding box center [416, 122] width 137 height 107
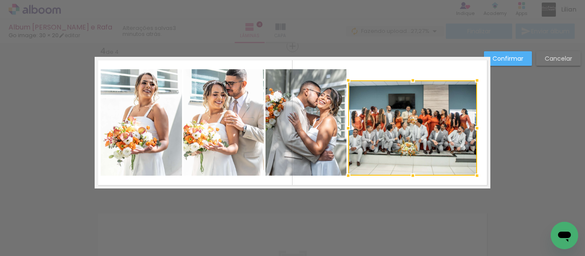
drag, startPoint x: 481, startPoint y: 69, endPoint x: 474, endPoint y: 80, distance: 13.5
click at [474, 80] on div at bounding box center [476, 80] width 17 height 17
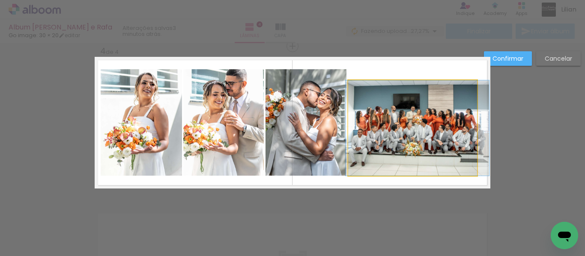
drag, startPoint x: 433, startPoint y: 131, endPoint x: 438, endPoint y: 121, distance: 11.3
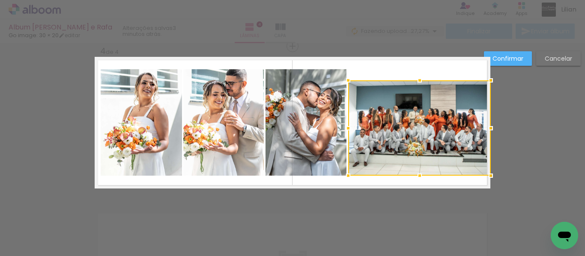
drag, startPoint x: 474, startPoint y: 129, endPoint x: 486, endPoint y: 129, distance: 12.8
click at [486, 129] on div at bounding box center [490, 128] width 17 height 17
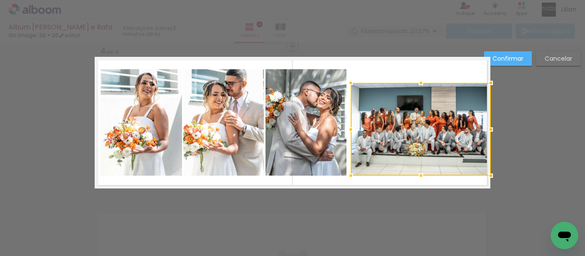
click at [348, 83] on div at bounding box center [350, 82] width 17 height 17
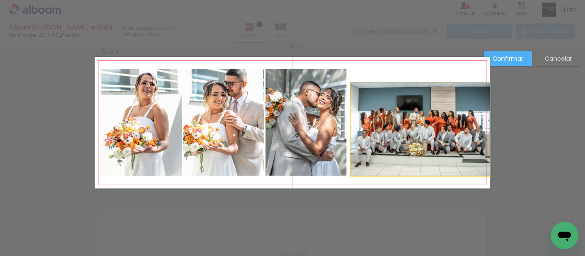
drag, startPoint x: 418, startPoint y: 127, endPoint x: 410, endPoint y: 120, distance: 10.9
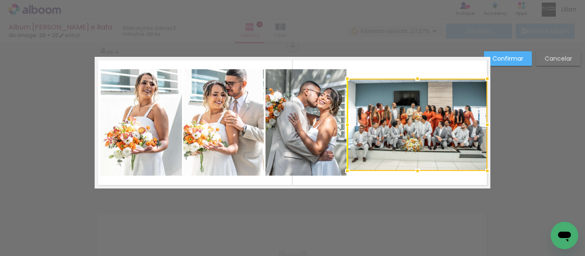
drag, startPoint x: 415, startPoint y: 136, endPoint x: 412, endPoint y: 131, distance: 5.6
click at [412, 131] on div at bounding box center [417, 125] width 140 height 92
click at [0, 0] on slot "Confirmar" at bounding box center [0, 0] width 0 height 0
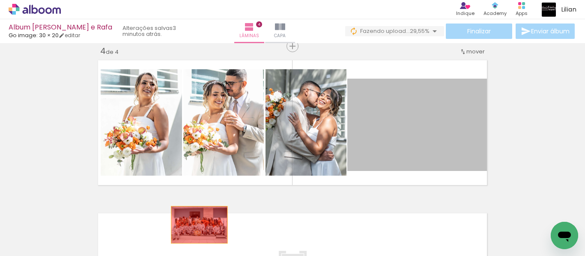
drag, startPoint x: 428, startPoint y: 131, endPoint x: 191, endPoint y: 240, distance: 260.7
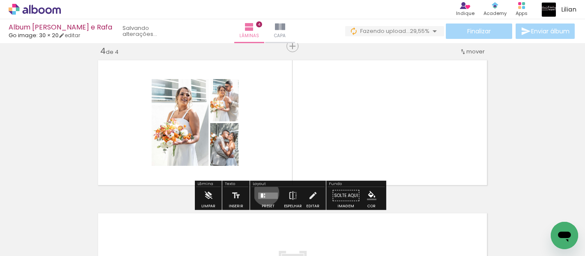
click at [264, 193] on quentale-layouter at bounding box center [268, 196] width 20 height 6
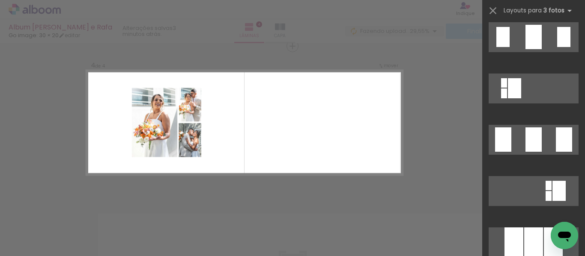
scroll to position [827, 0]
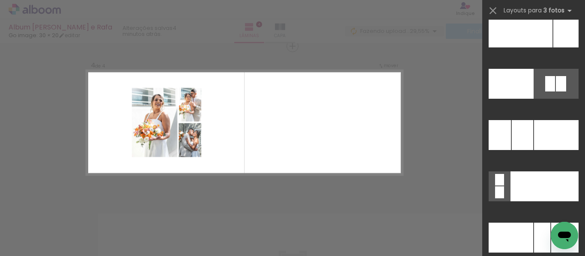
scroll to position [8895, 0]
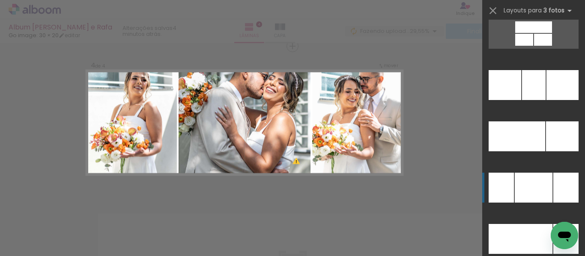
click at [531, 185] on div at bounding box center [534, 188] width 38 height 30
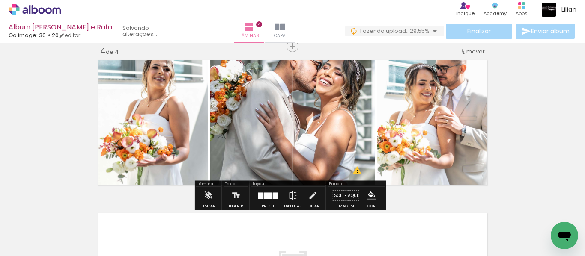
click at [531, 185] on quentale-workspace at bounding box center [292, 128] width 585 height 256
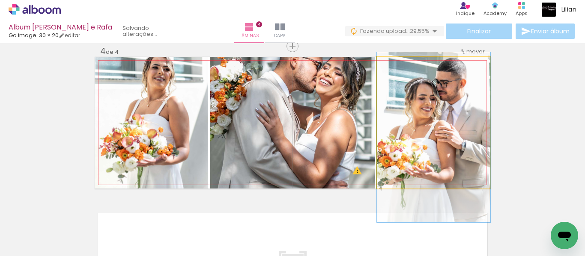
drag, startPoint x: 426, startPoint y: 147, endPoint x: 428, endPoint y: 162, distance: 14.6
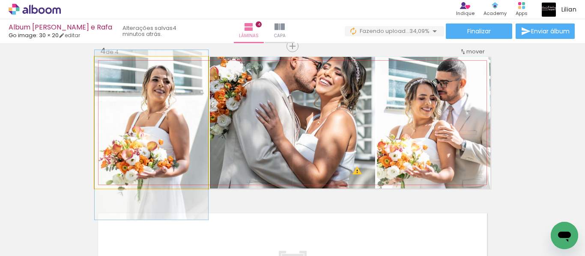
drag, startPoint x: 161, startPoint y: 146, endPoint x: 160, endPoint y: 158, distance: 12.4
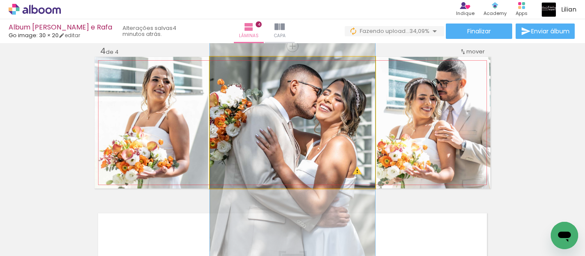
drag, startPoint x: 312, startPoint y: 142, endPoint x: 310, endPoint y: 167, distance: 25.8
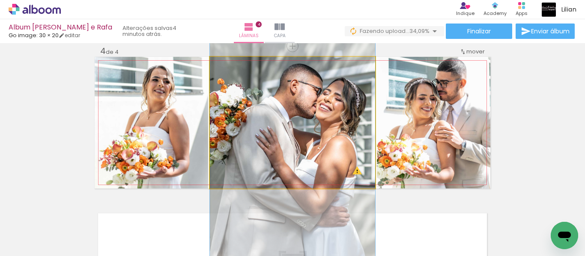
click at [260, 118] on quentale-photo at bounding box center [292, 123] width 165 height 132
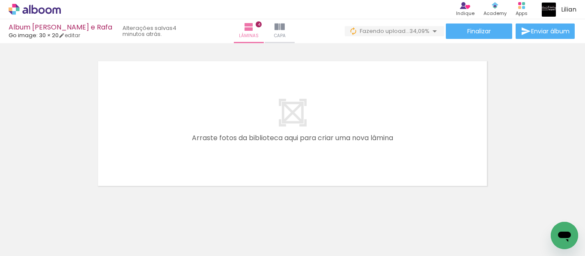
scroll to position [625, 0]
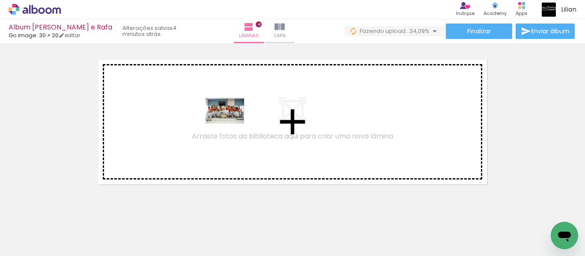
drag, startPoint x: 89, startPoint y: 233, endPoint x: 231, endPoint y: 124, distance: 179.1
click at [231, 124] on quentale-workspace at bounding box center [292, 128] width 585 height 256
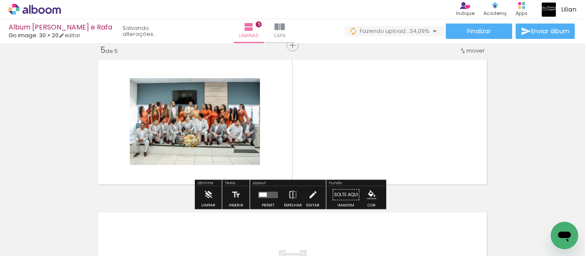
scroll to position [624, 0]
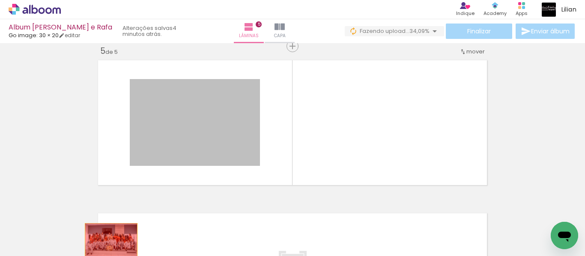
drag, startPoint x: 231, startPoint y: 124, endPoint x: 107, endPoint y: 240, distance: 169.6
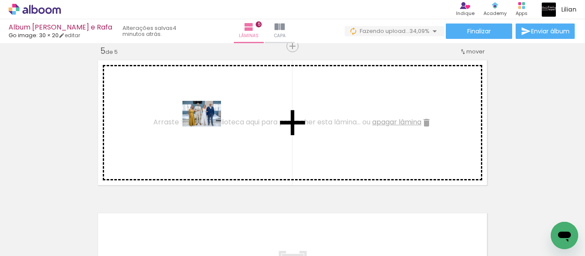
drag, startPoint x: 140, startPoint y: 238, endPoint x: 205, endPoint y: 132, distance: 124.2
click at [205, 132] on quentale-workspace at bounding box center [292, 128] width 585 height 256
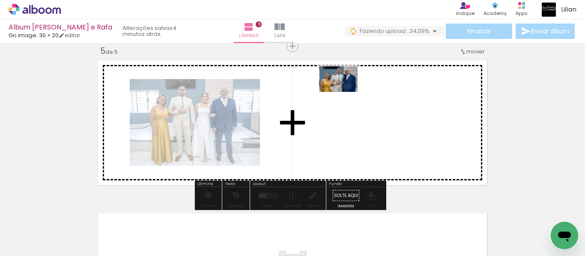
drag, startPoint x: 138, startPoint y: 233, endPoint x: 345, endPoint y: 92, distance: 250.2
click at [345, 92] on quentale-workspace at bounding box center [292, 128] width 585 height 256
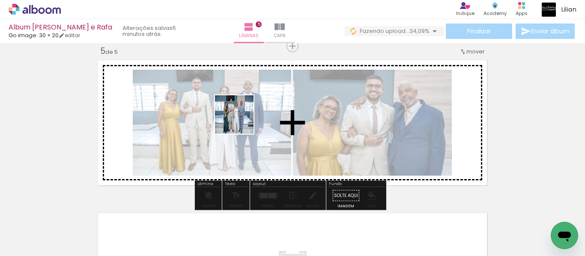
drag, startPoint x: 142, startPoint y: 224, endPoint x: 240, endPoint y: 122, distance: 142.0
click at [240, 122] on quentale-workspace at bounding box center [292, 128] width 585 height 256
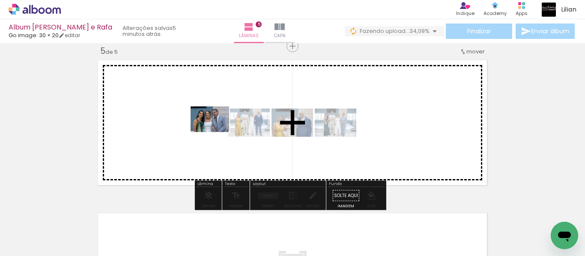
drag, startPoint x: 134, startPoint y: 229, endPoint x: 217, endPoint y: 132, distance: 127.8
click at [217, 132] on quentale-workspace at bounding box center [292, 128] width 585 height 256
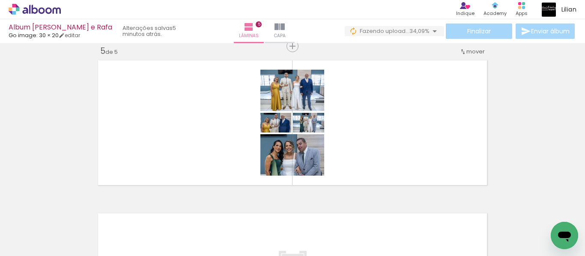
scroll to position [0, 334]
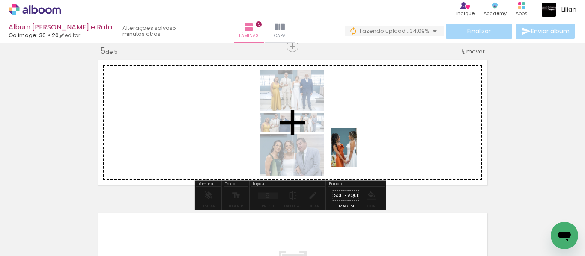
drag, startPoint x: 326, startPoint y: 238, endPoint x: 357, endPoint y: 154, distance: 89.5
click at [357, 154] on quentale-workspace at bounding box center [292, 128] width 585 height 256
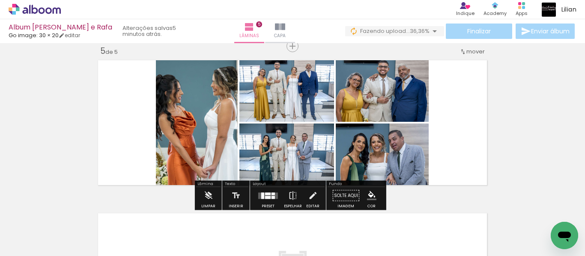
click at [267, 199] on div at bounding box center [268, 197] width 6 height 3
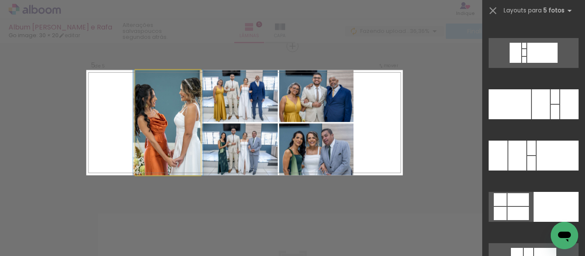
scroll to position [0, 0]
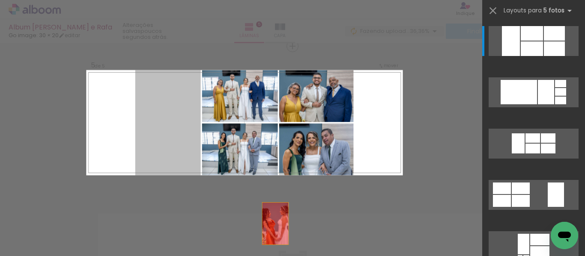
drag, startPoint x: 158, startPoint y: 139, endPoint x: 298, endPoint y: 247, distance: 176.7
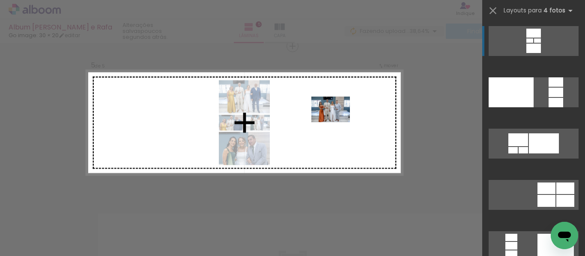
drag, startPoint x: 468, startPoint y: 236, endPoint x: 337, endPoint y: 122, distance: 173.0
click at [337, 122] on quentale-workspace at bounding box center [292, 128] width 585 height 256
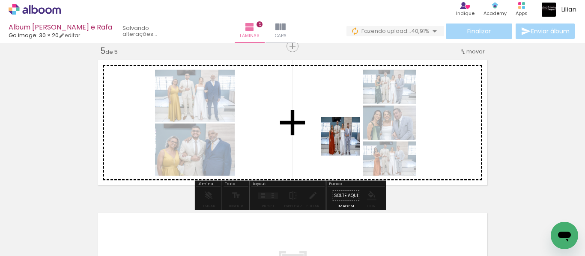
drag, startPoint x: 175, startPoint y: 230, endPoint x: 344, endPoint y: 143, distance: 190.1
click at [344, 143] on quentale-workspace at bounding box center [292, 128] width 585 height 256
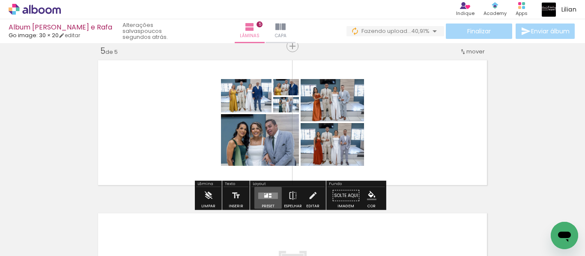
click at [270, 194] on quentale-layouter at bounding box center [268, 196] width 20 height 6
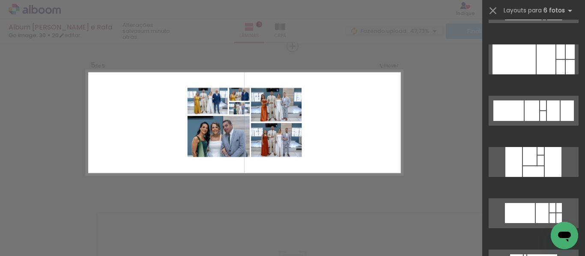
scroll to position [20581, 0]
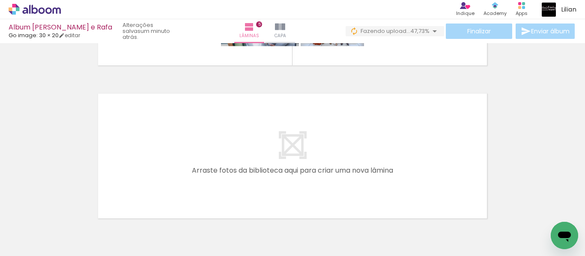
scroll to position [750, 0]
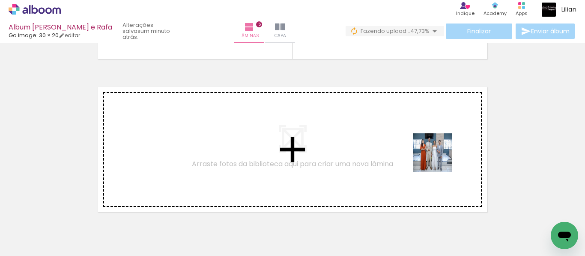
drag, startPoint x: 527, startPoint y: 230, endPoint x: 438, endPoint y: 158, distance: 113.8
click at [438, 158] on quentale-workspace at bounding box center [292, 128] width 585 height 256
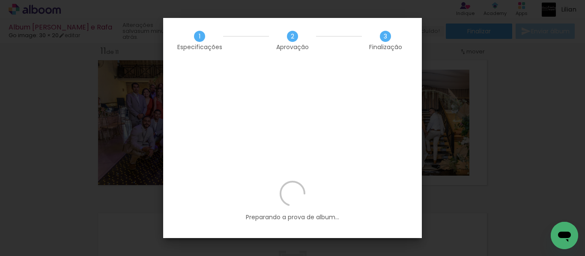
scroll to position [17892, 0]
click at [505, 142] on iron-overlay-backdrop at bounding box center [292, 128] width 585 height 256
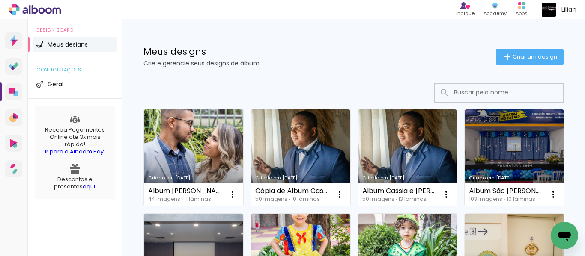
click at [202, 135] on link "Criado em [DATE]" at bounding box center [193, 158] width 99 height 97
